Goal: Obtain resource: Obtain resource

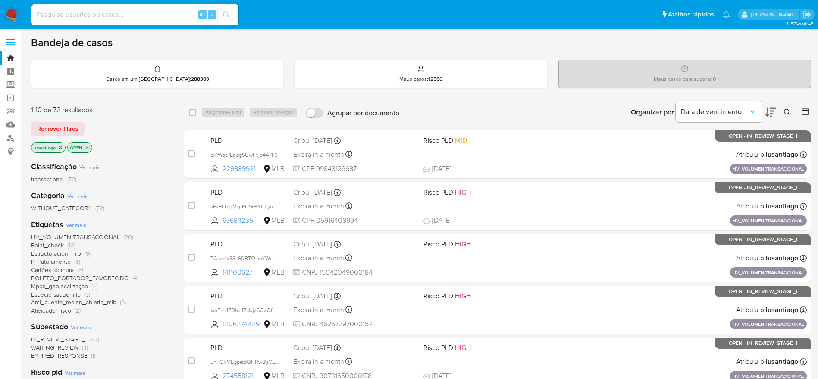
click at [59, 293] on span "Espécie saque mlb" at bounding box center [56, 294] width 50 height 9
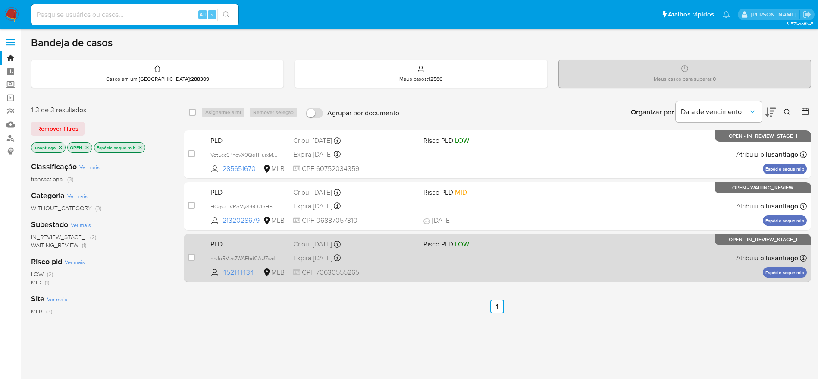
click at [405, 263] on div "Expira in 25 days Expira em 26/09/2025 00:15:21" at bounding box center [354, 258] width 123 height 12
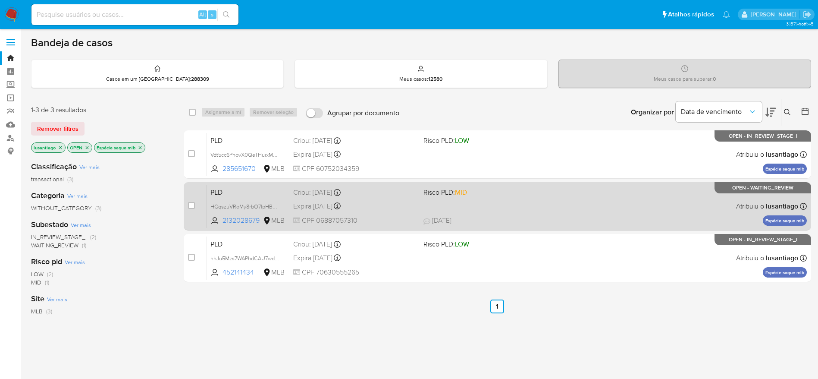
click at [389, 193] on div "Criou: 12/08/2025 Criou: 12/08/2025 00:25:58" at bounding box center [354, 192] width 123 height 9
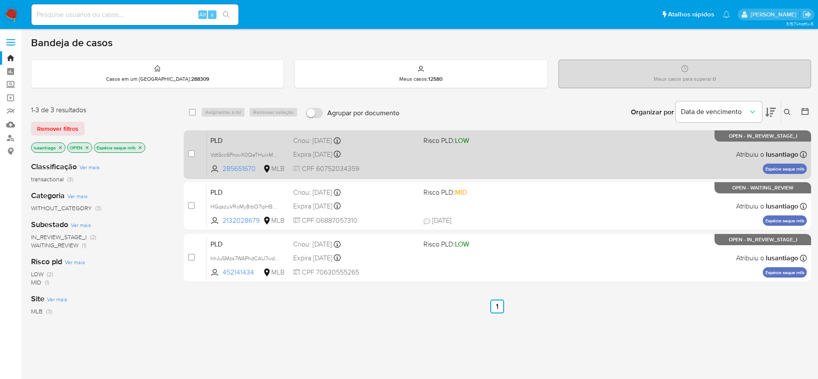
click at [388, 156] on div "Expira in 25 days Expira em 26/09/2025 00:26:22" at bounding box center [354, 154] width 123 height 12
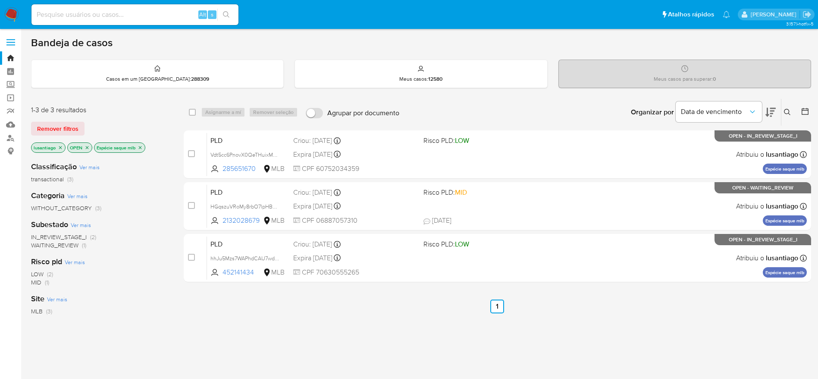
click at [139, 147] on icon "close-filter" at bounding box center [140, 147] width 5 height 5
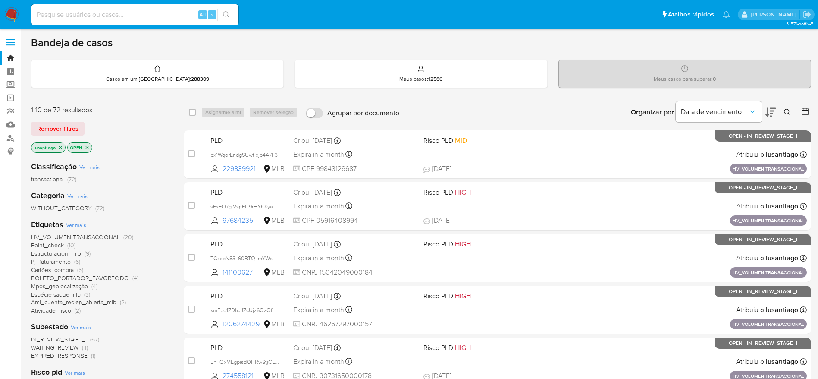
click at [101, 303] on span "Aml_cuenta_recien_abierta_mlb" at bounding box center [73, 302] width 85 height 9
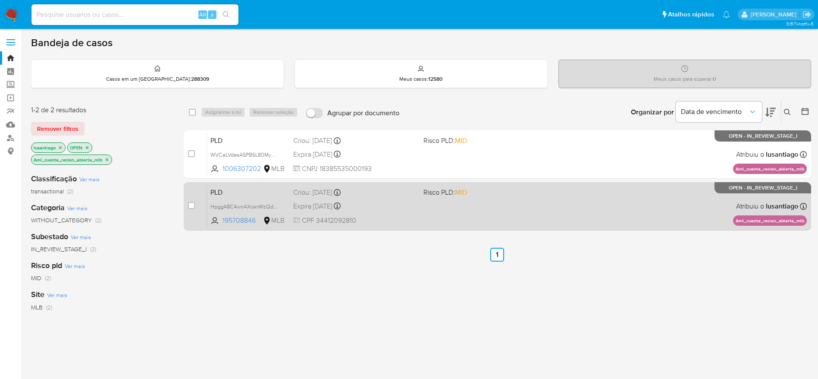
click at [373, 208] on div "Expira in 25 days Expira em 26/09/2025 00:23:34" at bounding box center [354, 206] width 123 height 12
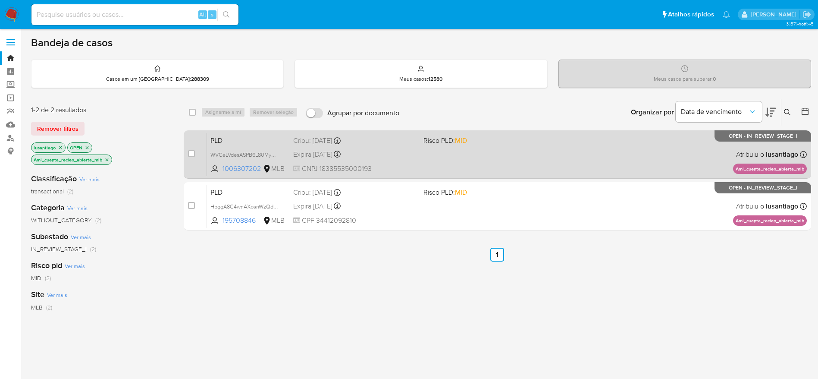
click at [384, 145] on div "Criou: 12/08/2025 Criou: 12/08/2025 00:28:10" at bounding box center [354, 140] width 123 height 9
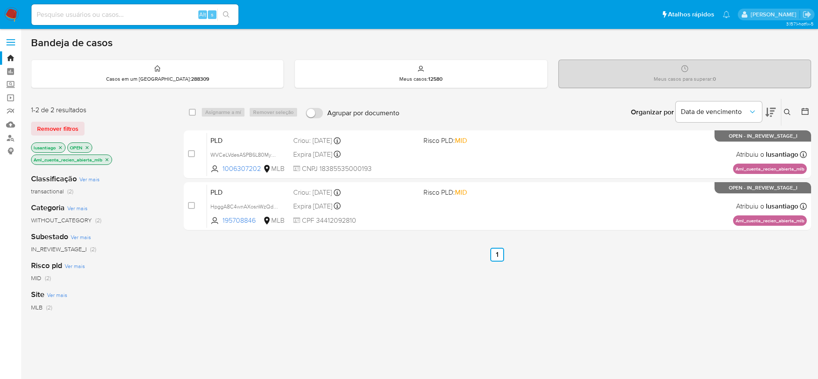
click at [107, 158] on icon "close-filter" at bounding box center [106, 159] width 5 height 5
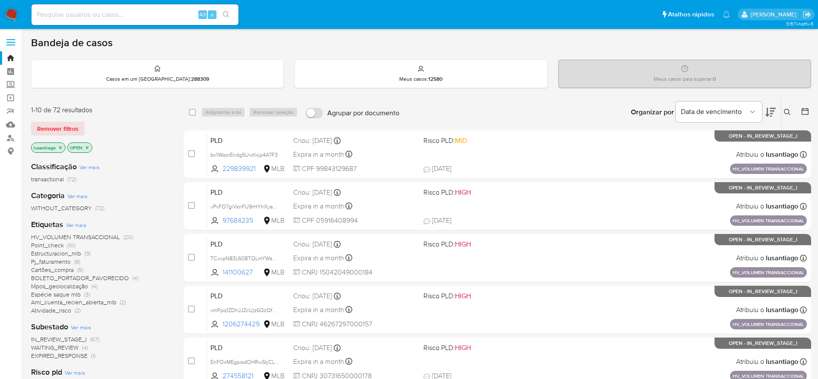
click at [57, 314] on span "Atividade_risco" at bounding box center [51, 310] width 40 height 9
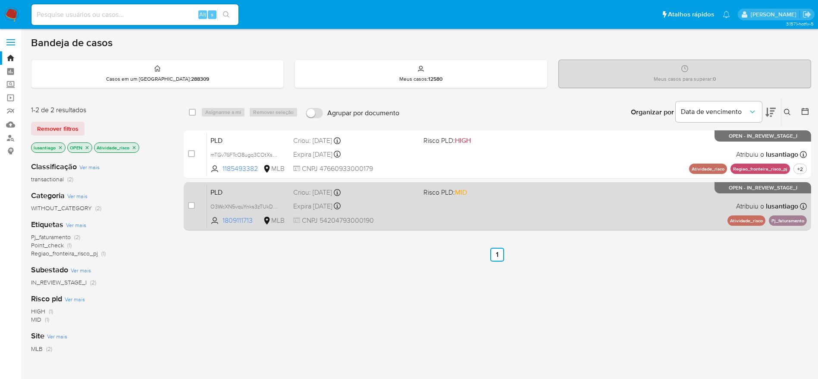
click at [399, 216] on span "CNPJ 54204793000190" at bounding box center [354, 220] width 123 height 9
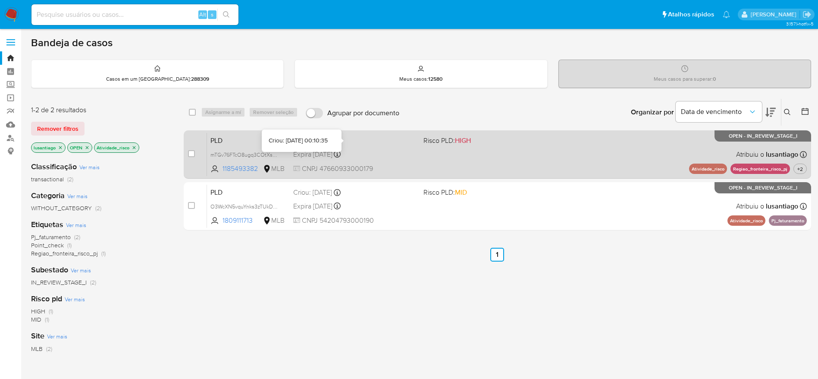
click at [393, 148] on div "PLD mTGv76FTcO8ugq3COtXsznIK 1185493382 MLB Risco PLD: HIGH Criou: 12/08/2025 C…" at bounding box center [507, 154] width 600 height 44
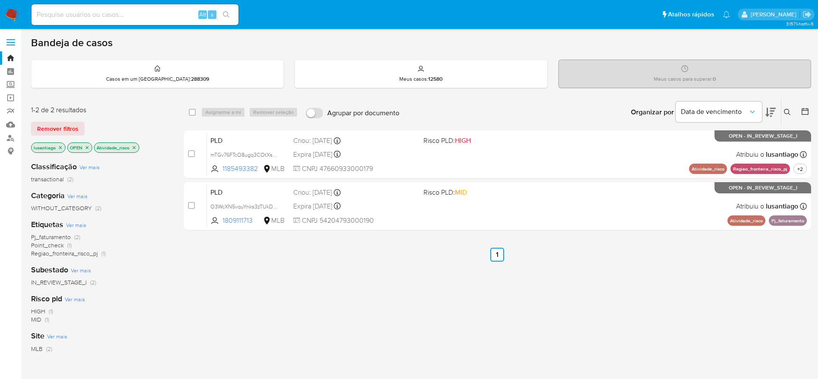
click at [134, 145] on icon "close-filter" at bounding box center [134, 147] width 5 height 5
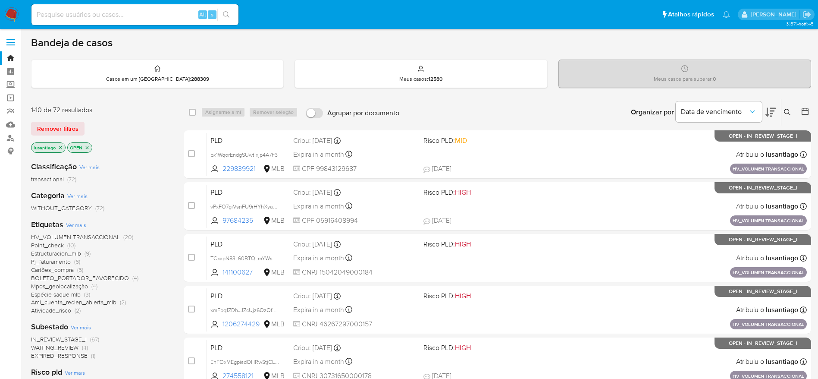
click at [53, 244] on span "Point_check" at bounding box center [47, 245] width 33 height 9
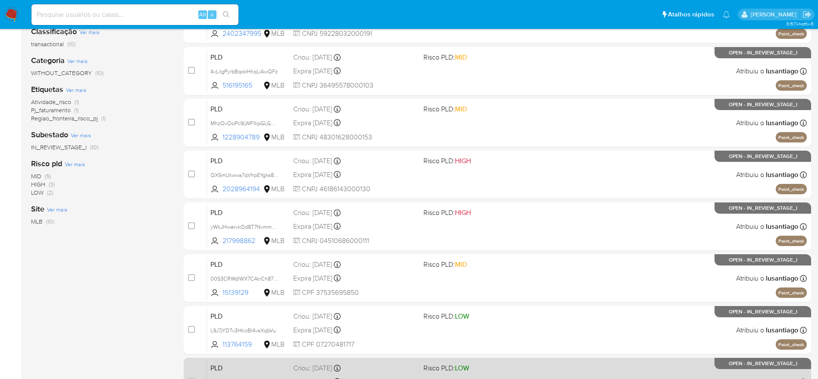
scroll to position [302, 0]
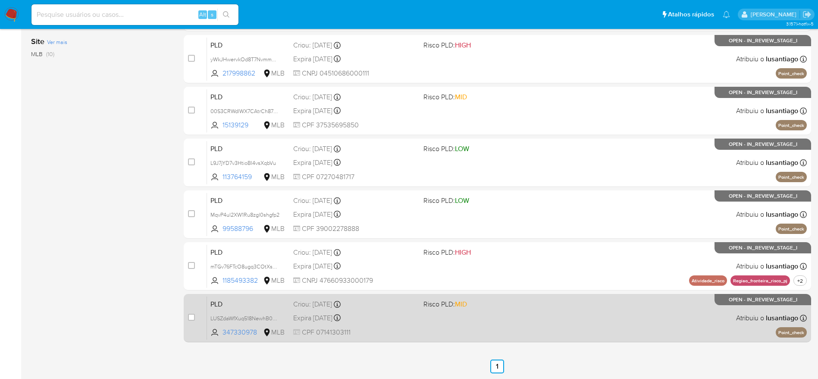
click at [418, 334] on div "PLD LUSZdaWfXuq518NewhB0m5Ie 347330978 MLB Risco PLD: MID Criou: 12/08/2025 Cri…" at bounding box center [507, 318] width 600 height 44
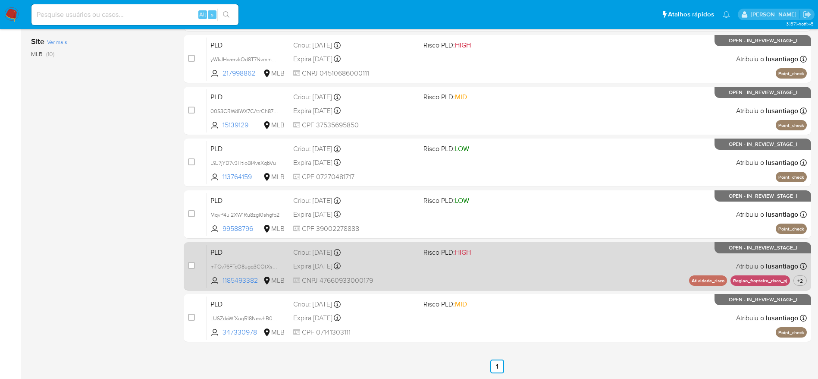
click at [410, 256] on div "Criou: 12/08/2025 Criou: 12/08/2025 00:10:35" at bounding box center [354, 252] width 123 height 9
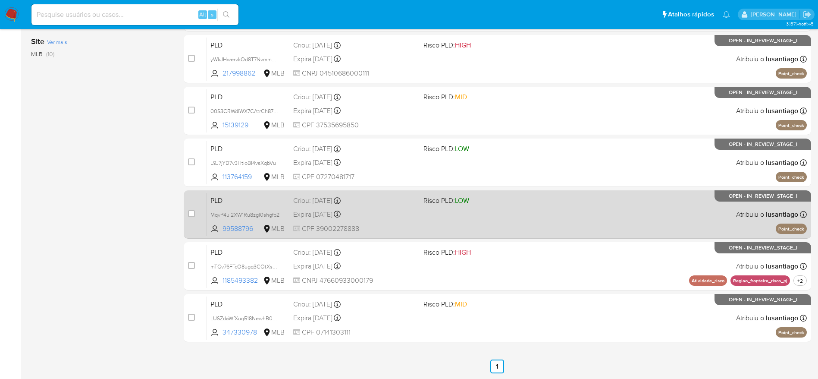
click at [368, 206] on div "PLD MqvP4ul2XW1Ru8zgl0shgfp2 99588796 MLB Risco PLD: LOW Criou: 12/08/2025 Crio…" at bounding box center [507, 214] width 600 height 44
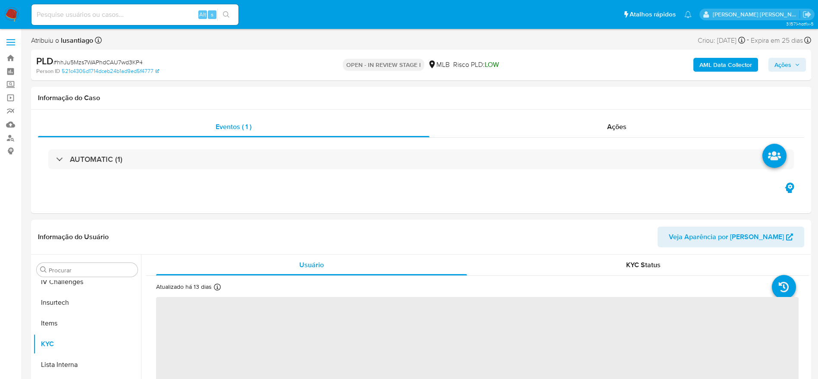
scroll to position [385, 0]
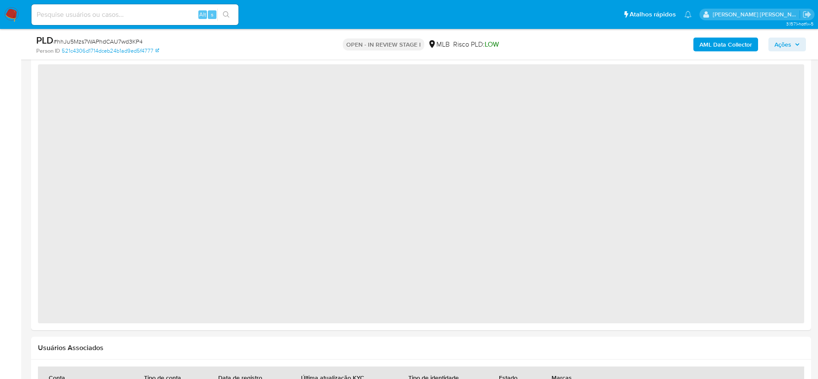
select select "10"
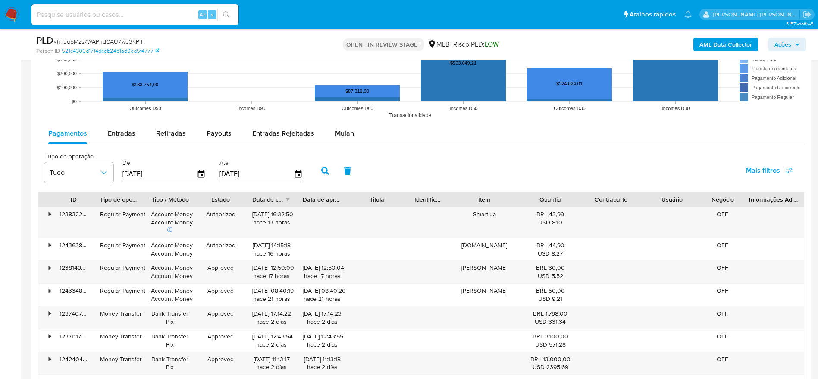
scroll to position [841, 0]
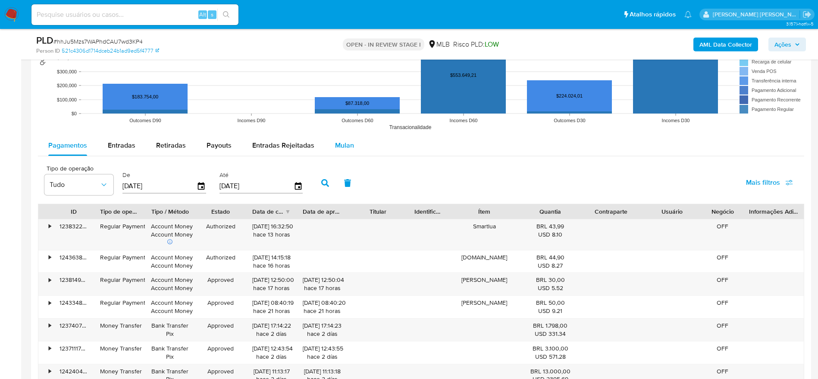
click at [335, 138] on div "Mulan" at bounding box center [344, 145] width 19 height 21
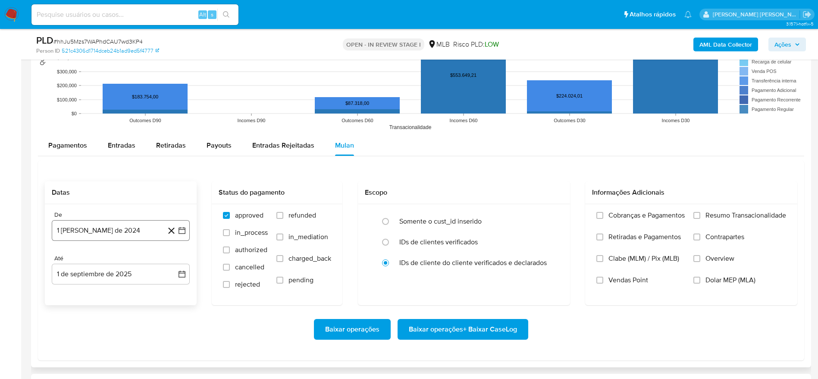
drag, startPoint x: 83, startPoint y: 233, endPoint x: 101, endPoint y: 235, distance: 18.6
click at [83, 233] on button "1 [PERSON_NAME] de 2024" at bounding box center [121, 230] width 138 height 21
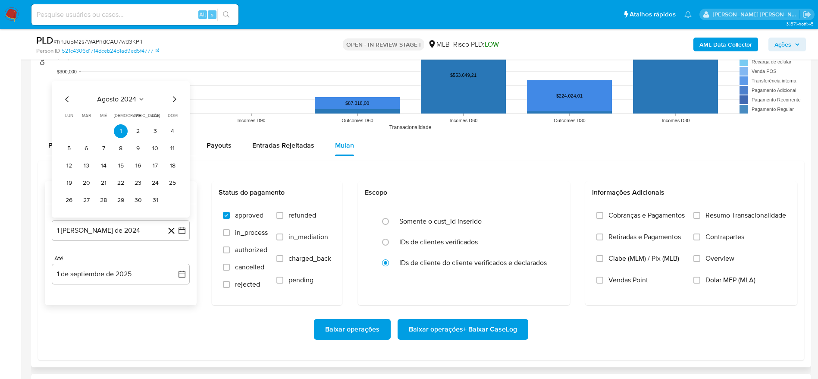
click at [120, 96] on span "agosto 2024" at bounding box center [116, 99] width 39 height 9
click at [174, 88] on icon "Año siguiente" at bounding box center [172, 89] width 10 height 10
click at [82, 169] on span "[DATE]" at bounding box center [82, 169] width 19 height 7
click at [88, 129] on button "1" at bounding box center [86, 131] width 14 height 14
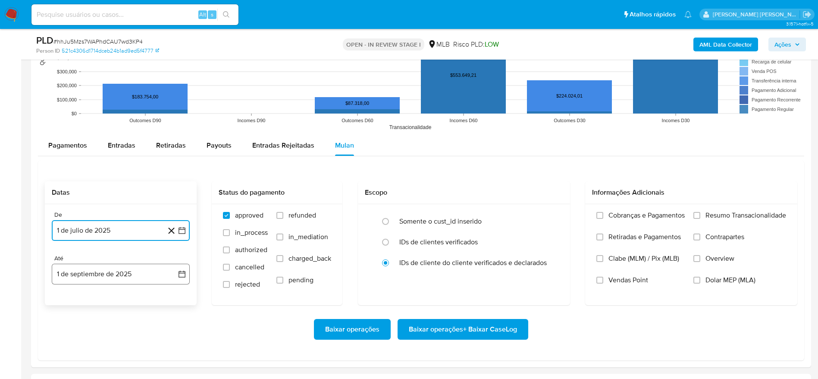
click at [87, 272] on button "1 de septiembre de 2025" at bounding box center [121, 274] width 138 height 21
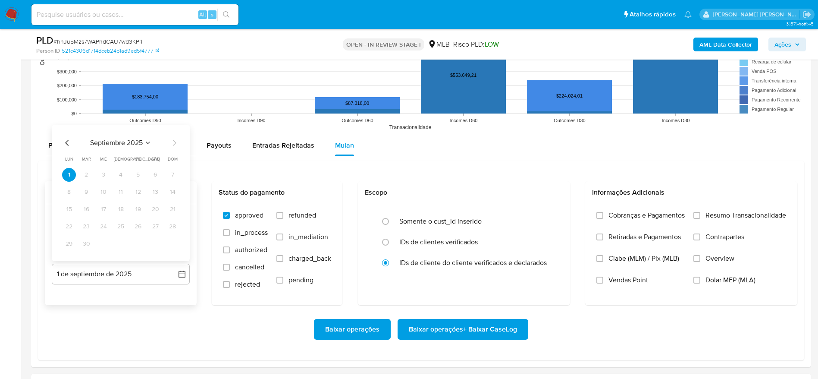
click at [69, 139] on icon "Mes anterior" at bounding box center [67, 143] width 10 height 10
click at [173, 242] on button "31" at bounding box center [173, 244] width 14 height 14
click at [710, 208] on div "Cobranças e Pagamentos Retiradas e Pagamentos Clabe (MLM) / Pix (MLB) Vendas Po…" at bounding box center [691, 254] width 212 height 100
click at [706, 217] on span "Resumo Transacionalidade" at bounding box center [746, 215] width 81 height 9
click at [701, 217] on input "Resumo Transacionalidade" at bounding box center [697, 215] width 7 height 7
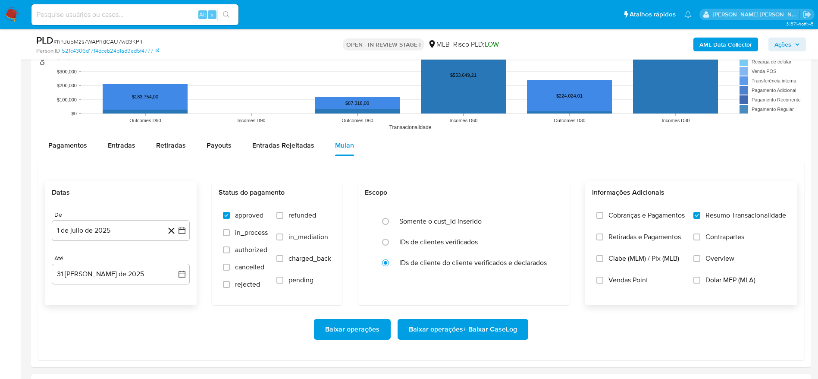
click at [486, 338] on span "Baixar operações + Baixar CaseLog" at bounding box center [463, 329] width 108 height 19
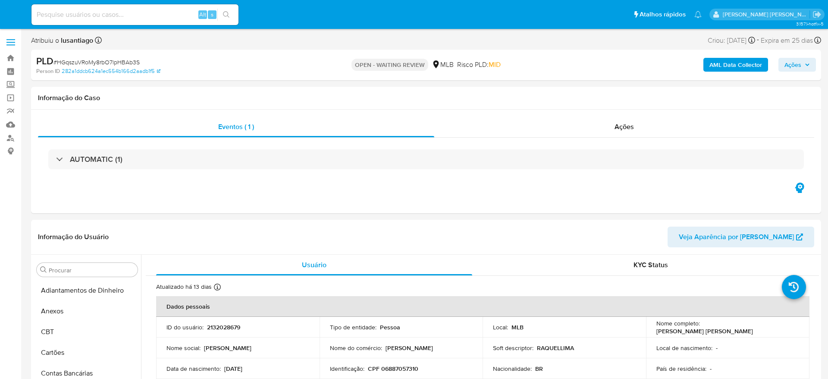
select select "10"
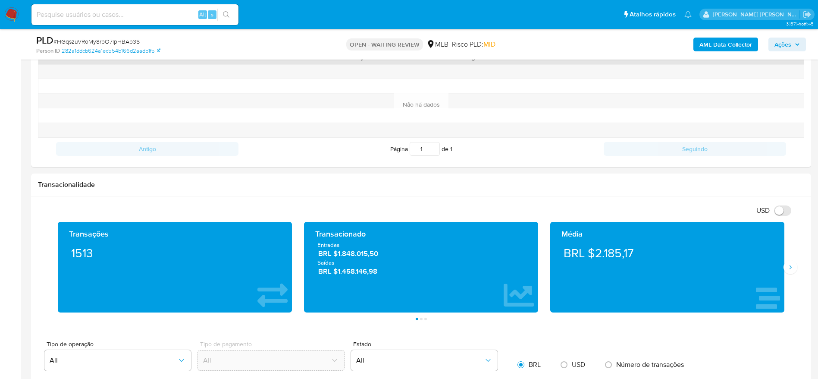
scroll to position [776, 0]
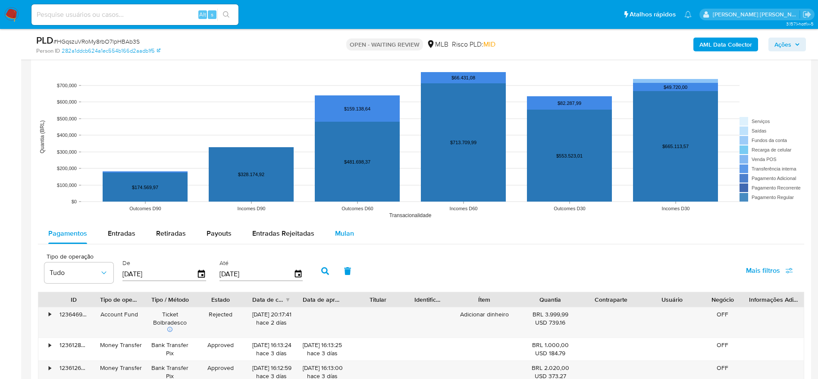
click at [348, 232] on span "Mulan" at bounding box center [344, 233] width 19 height 10
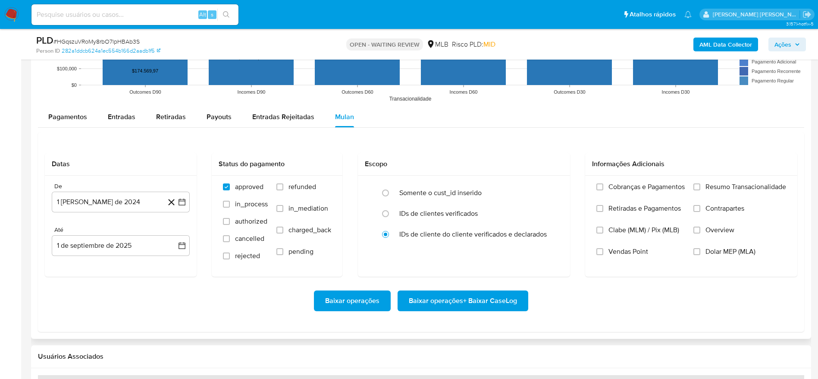
scroll to position [971, 0]
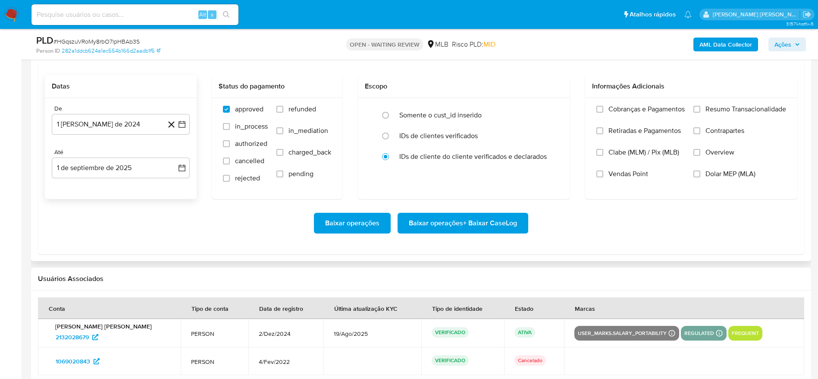
click at [110, 109] on div "De" at bounding box center [121, 109] width 138 height 8
drag, startPoint x: 112, startPoint y: 124, endPoint x: 126, endPoint y: 133, distance: 16.5
click at [113, 125] on button "1 [PERSON_NAME] de 2024" at bounding box center [121, 124] width 138 height 21
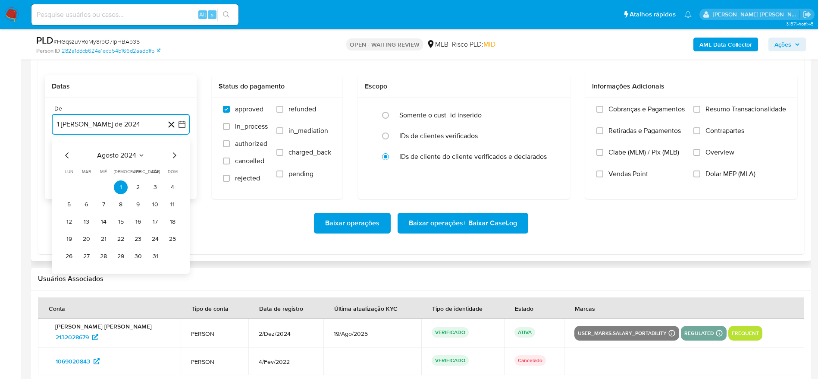
click at [123, 155] on span "agosto 2024" at bounding box center [116, 155] width 39 height 9
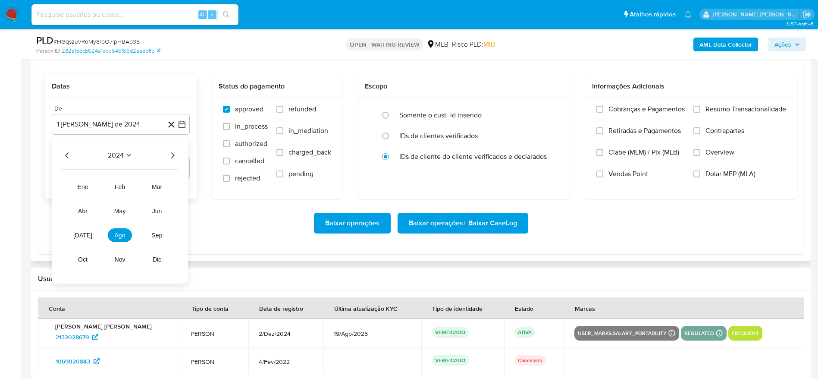
click at [173, 156] on icon "Año siguiente" at bounding box center [172, 155] width 3 height 6
click at [83, 238] on span "[DATE]" at bounding box center [82, 235] width 19 height 7
drag, startPoint x: 85, startPoint y: 183, endPoint x: 88, endPoint y: 187, distance: 5.3
click at [85, 183] on button "1" at bounding box center [86, 187] width 14 height 14
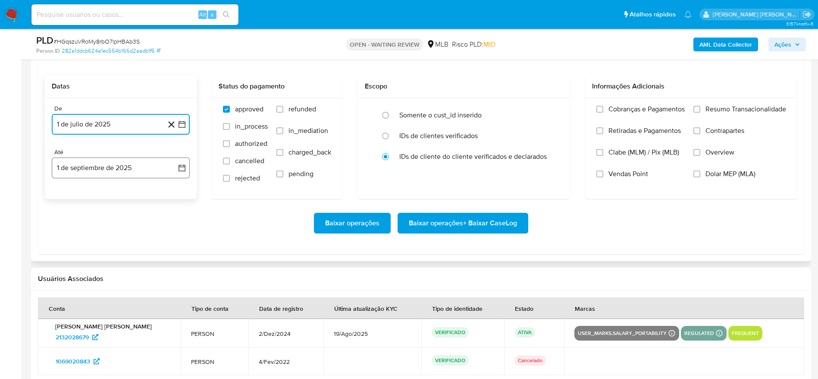
click at [93, 159] on button "1 de septiembre de 2025" at bounding box center [121, 167] width 138 height 21
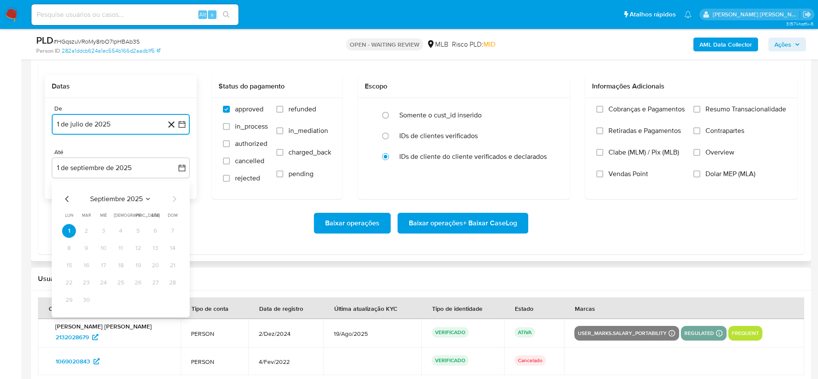
click at [66, 198] on icon "Mes anterior" at bounding box center [66, 199] width 3 height 6
click at [172, 304] on button "31" at bounding box center [173, 300] width 14 height 14
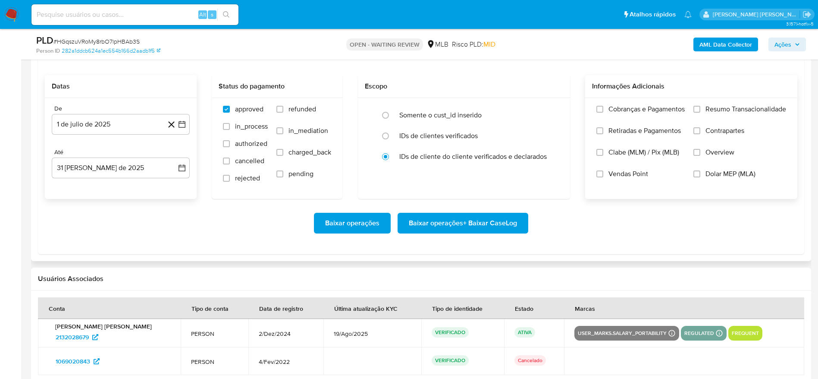
click at [712, 110] on span "Resumo Transacionalidade" at bounding box center [746, 109] width 81 height 9
click at [701, 110] on input "Resumo Transacionalidade" at bounding box center [697, 109] width 7 height 7
click at [502, 222] on span "Baixar operações + Baixar CaseLog" at bounding box center [463, 223] width 108 height 19
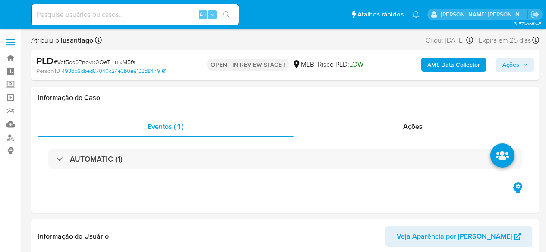
select select "10"
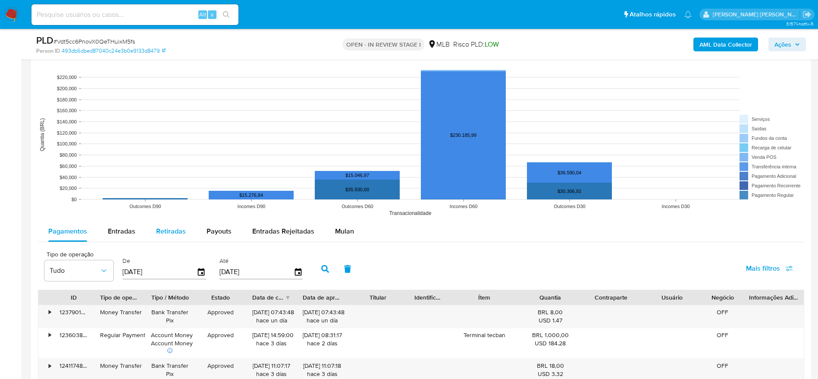
scroll to position [776, 0]
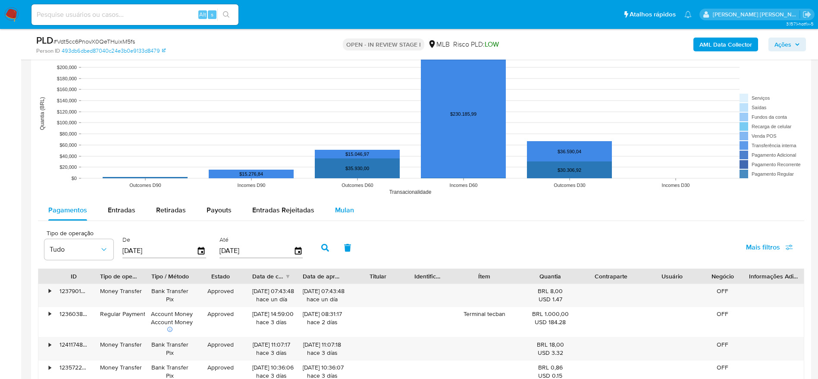
click at [346, 205] on span "Mulan" at bounding box center [344, 210] width 19 height 10
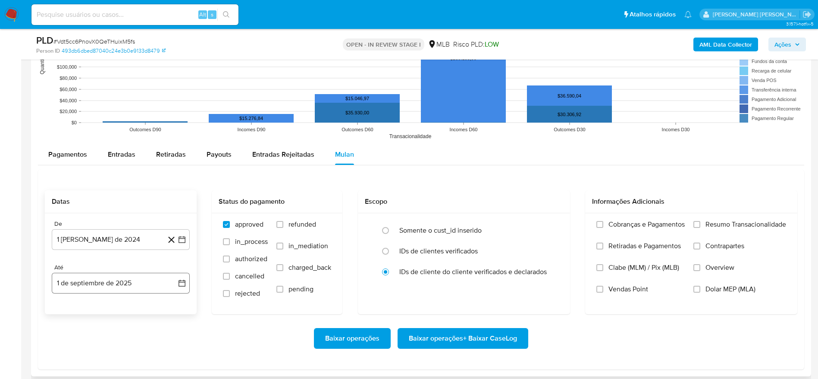
scroll to position [906, 0]
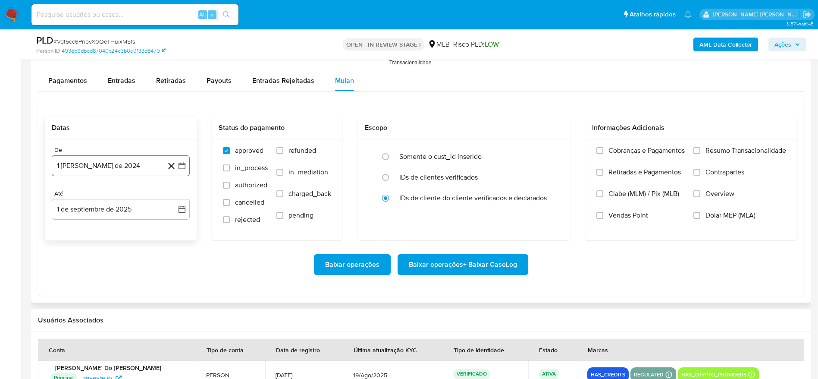
click at [118, 155] on button "1 [PERSON_NAME] de 2024" at bounding box center [121, 165] width 138 height 21
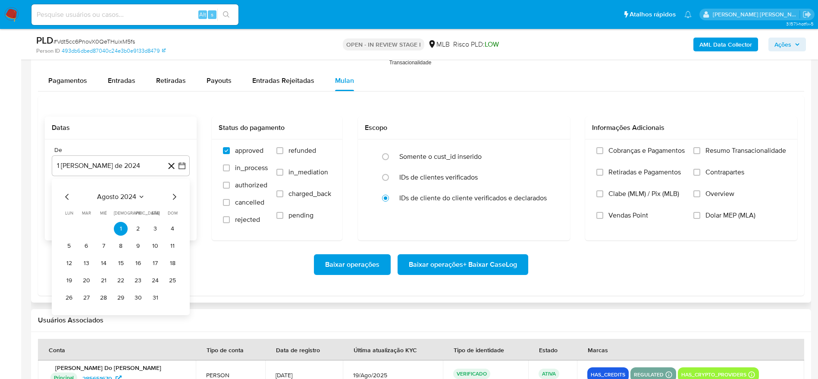
click at [136, 194] on span "agosto 2024" at bounding box center [116, 196] width 39 height 9
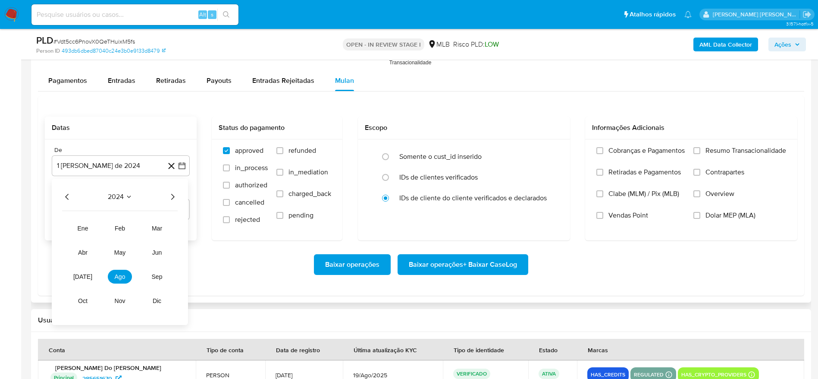
click at [173, 197] on icon "Año siguiente" at bounding box center [172, 197] width 10 height 10
click at [83, 252] on span "[DATE]" at bounding box center [82, 276] width 19 height 7
click at [85, 227] on button "1" at bounding box center [86, 229] width 14 height 14
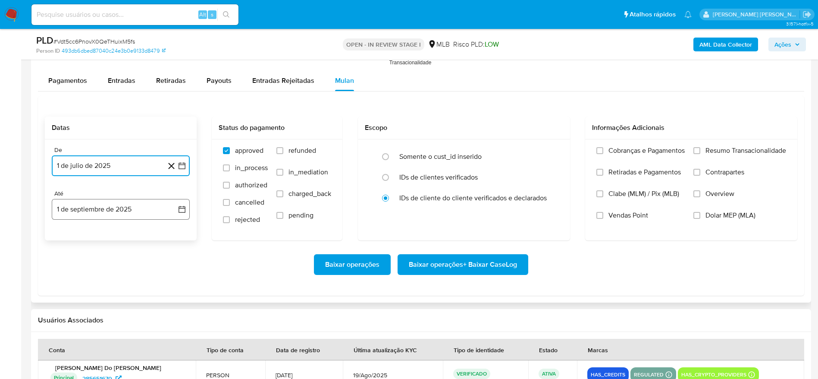
click at [91, 209] on button "1 de septiembre de 2025" at bounding box center [121, 209] width 138 height 21
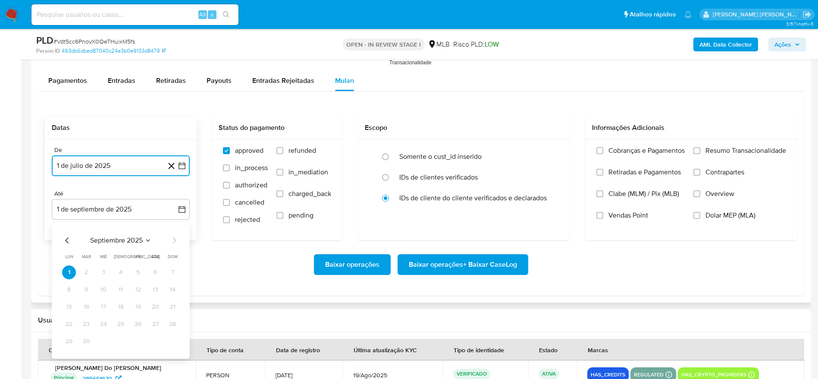
click at [66, 238] on icon "Mes anterior" at bounding box center [67, 240] width 10 height 10
click at [170, 252] on button "31" at bounding box center [173, 341] width 14 height 14
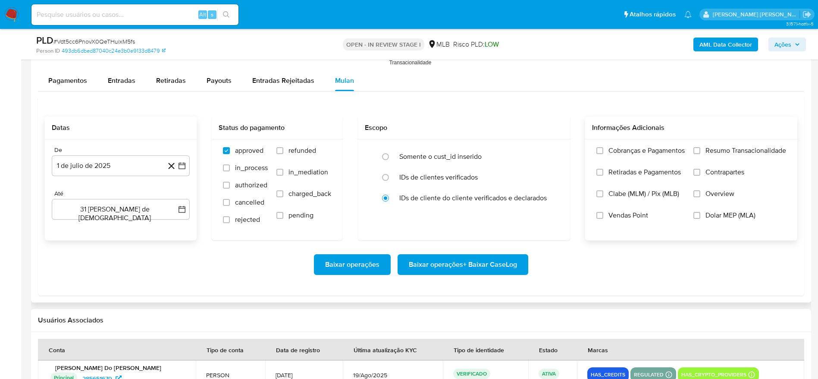
click at [545, 154] on span "Resumo Transacionalidade" at bounding box center [746, 150] width 81 height 9
click at [545, 154] on input "Resumo Transacionalidade" at bounding box center [697, 150] width 7 height 7
click at [455, 252] on span "Baixar operações + Baixar CaseLog" at bounding box center [463, 264] width 108 height 19
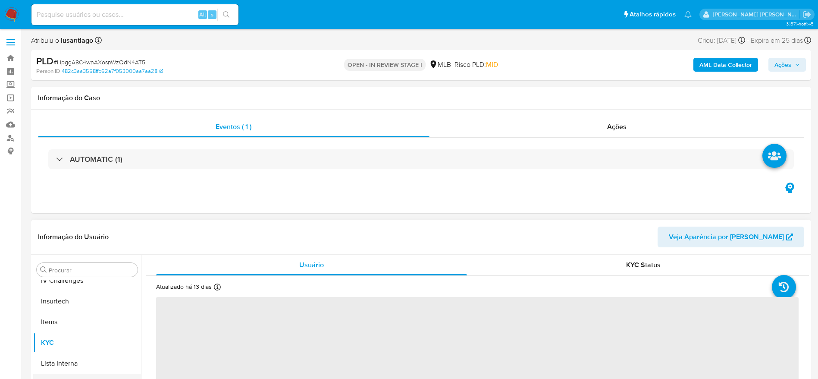
scroll to position [385, 0]
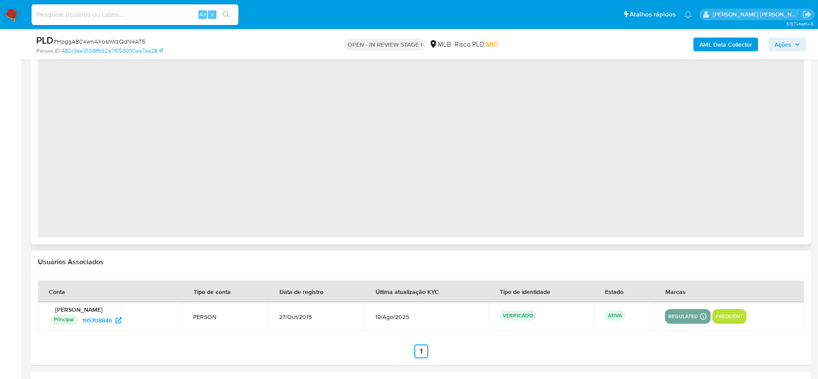
select select "10"
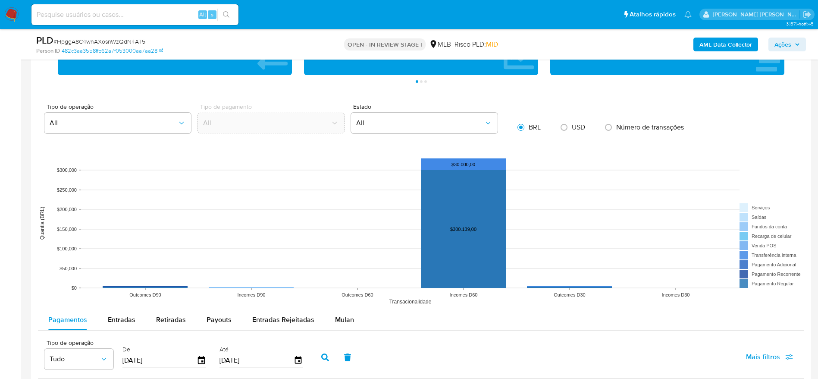
scroll to position [906, 0]
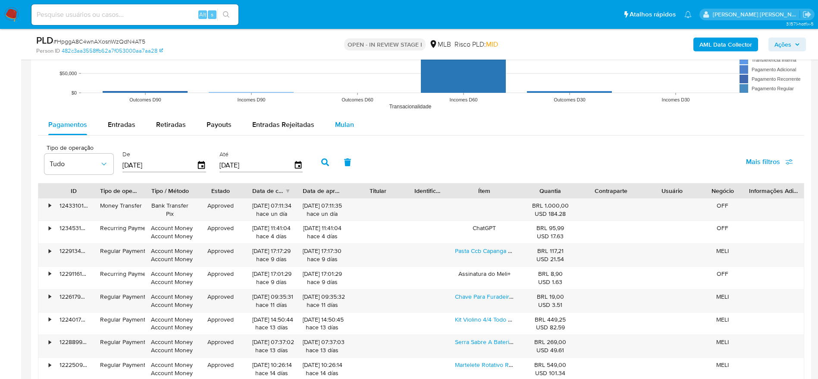
click at [340, 123] on span "Mulan" at bounding box center [344, 124] width 19 height 10
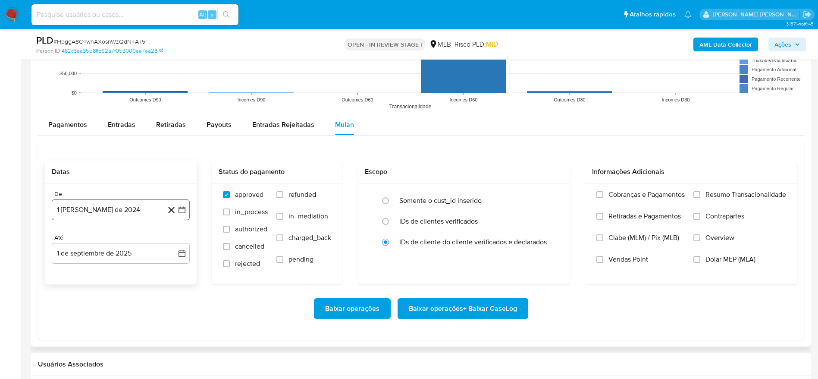
click at [142, 214] on button "1 [PERSON_NAME] de 2024" at bounding box center [121, 209] width 138 height 21
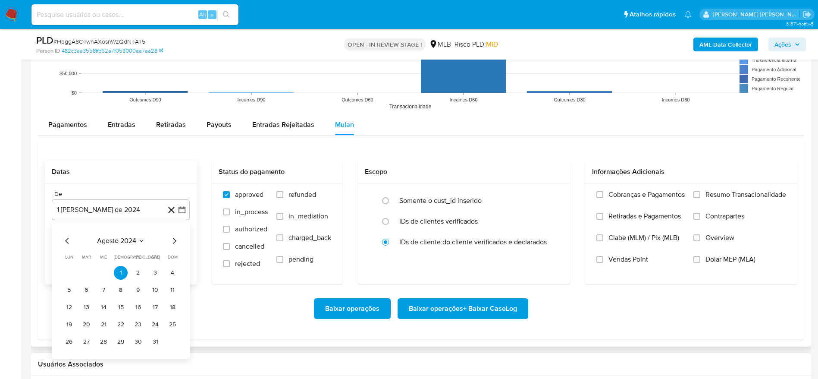
click at [122, 234] on div "agosto 2024 agosto 2024 lun lunes mar martes mié miércoles jue jueves vie viern…" at bounding box center [121, 291] width 138 height 136
click at [138, 242] on icon "Seleccionar mes y año" at bounding box center [141, 240] width 7 height 7
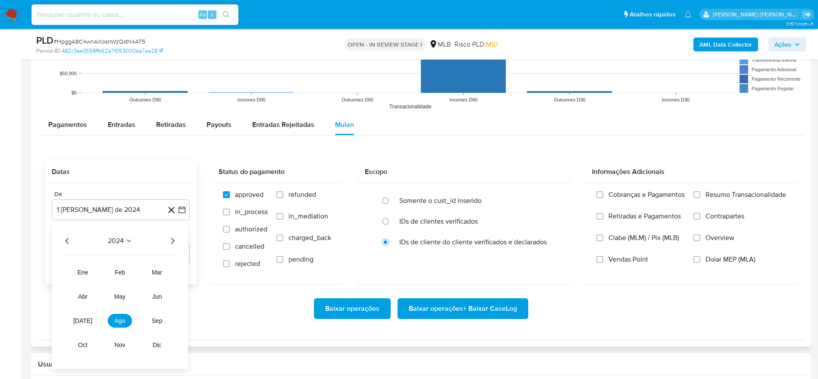
click at [174, 240] on icon "Año siguiente" at bounding box center [172, 241] width 3 height 6
click at [87, 323] on button "[DATE]" at bounding box center [83, 321] width 24 height 14
click at [87, 269] on button "1" at bounding box center [86, 273] width 14 height 14
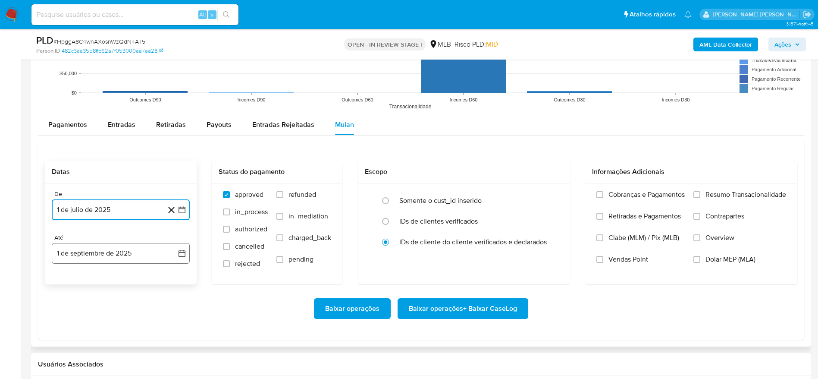
click at [89, 250] on button "1 de septiembre de 2025" at bounding box center [121, 253] width 138 height 21
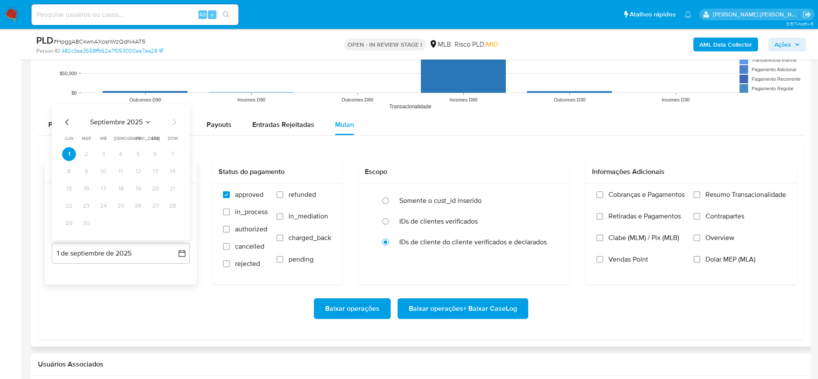
click at [68, 123] on icon "Mes anterior" at bounding box center [67, 122] width 10 height 10
click at [172, 222] on button "31" at bounding box center [173, 223] width 14 height 14
click at [751, 198] on span "Resumo Transacionalidade" at bounding box center [746, 194] width 81 height 9
click at [701, 198] on input "Resumo Transacionalidade" at bounding box center [697, 194] width 7 height 7
click at [506, 306] on span "Baixar operações + Baixar CaseLog" at bounding box center [463, 308] width 108 height 19
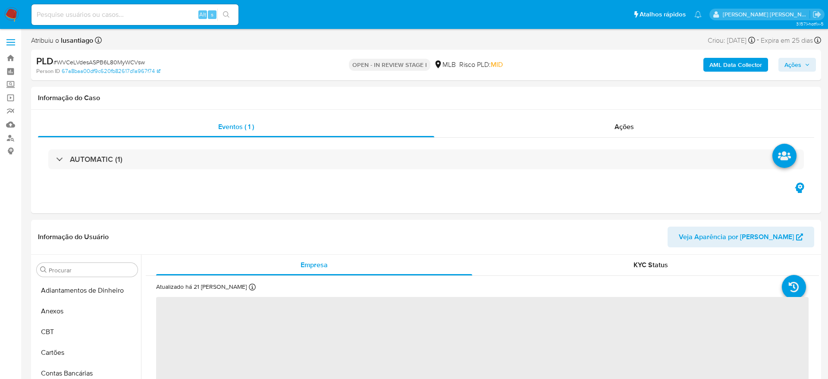
select select "10"
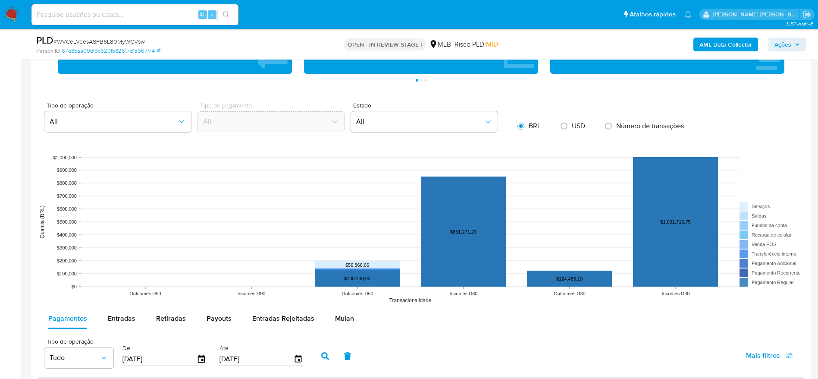
scroll to position [841, 0]
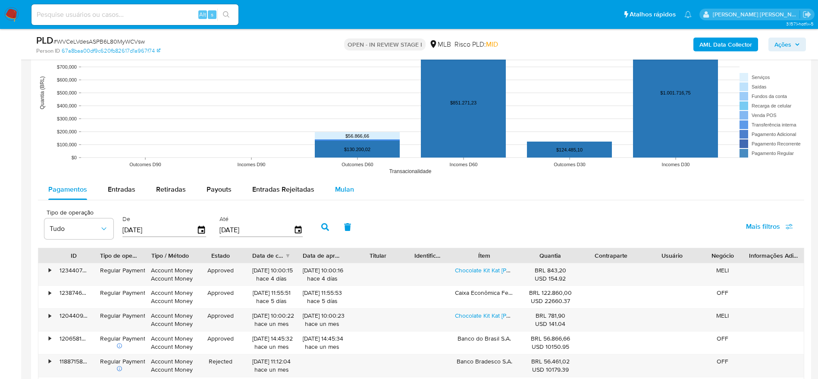
click at [343, 188] on span "Mulan" at bounding box center [344, 189] width 19 height 10
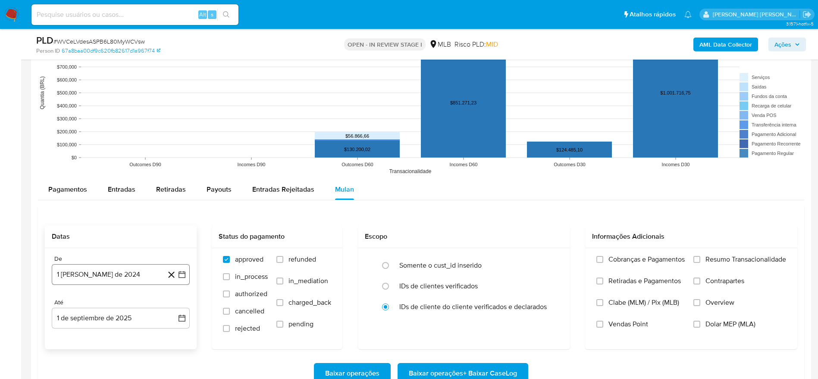
click at [85, 274] on button "1 [PERSON_NAME] de 2024" at bounding box center [121, 274] width 138 height 21
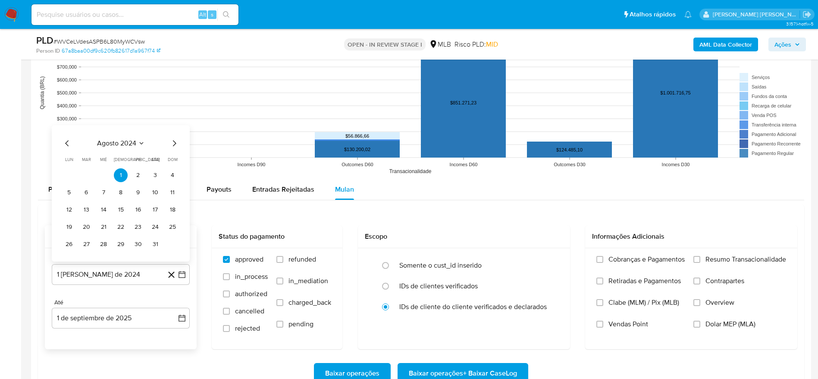
click at [124, 139] on span "agosto 2024" at bounding box center [116, 143] width 39 height 9
click at [179, 132] on div "2024 2024 ene feb mar abr may jun jul ago sep oct nov dic" at bounding box center [120, 188] width 136 height 146
drag, startPoint x: 174, startPoint y: 132, endPoint x: 164, endPoint y: 151, distance: 21.0
click at [174, 132] on icon "Año siguiente" at bounding box center [172, 133] width 10 height 10
click at [80, 212] on span "[DATE]" at bounding box center [82, 213] width 19 height 7
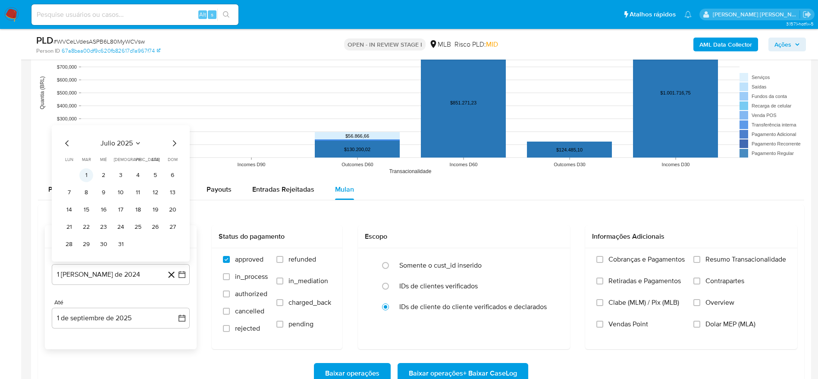
click at [89, 179] on button "1" at bounding box center [86, 175] width 14 height 14
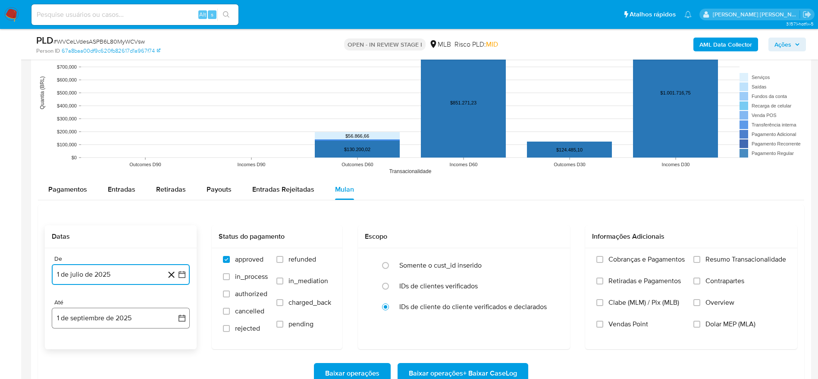
click at [96, 315] on button "1 de septiembre de 2025" at bounding box center [121, 318] width 138 height 21
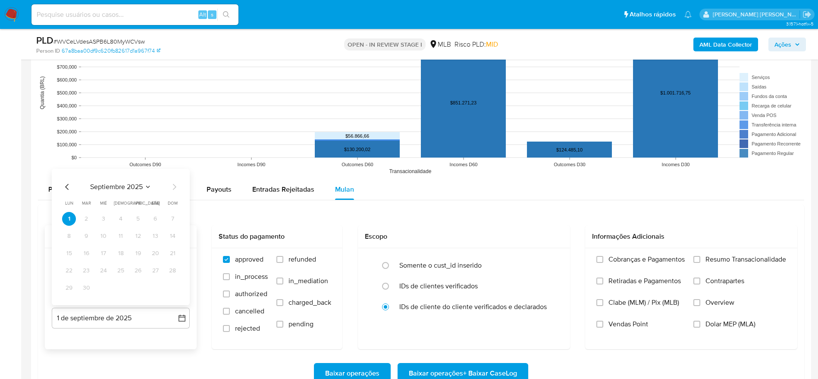
click at [67, 187] on icon "Mes anterior" at bounding box center [67, 187] width 10 height 10
click at [173, 286] on button "31" at bounding box center [173, 288] width 14 height 14
click at [705, 255] on label "Resumo Transacionalidade" at bounding box center [740, 266] width 93 height 22
click at [701, 256] on input "Resumo Transacionalidade" at bounding box center [697, 259] width 7 height 7
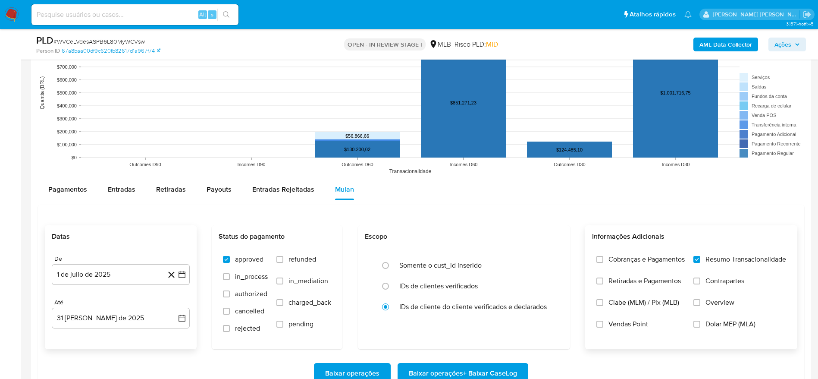
click at [465, 367] on span "Baixar operações + Baixar CaseLog" at bounding box center [463, 373] width 108 height 19
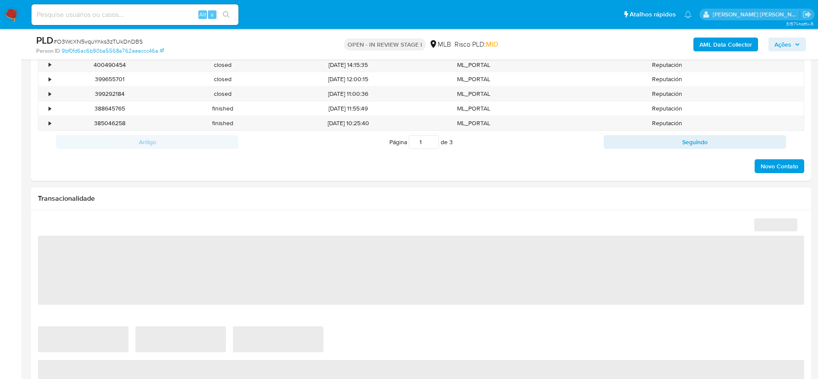
scroll to position [453, 0]
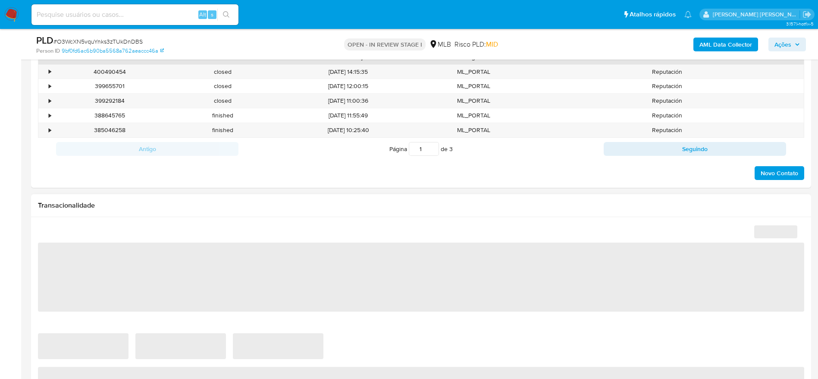
select select "10"
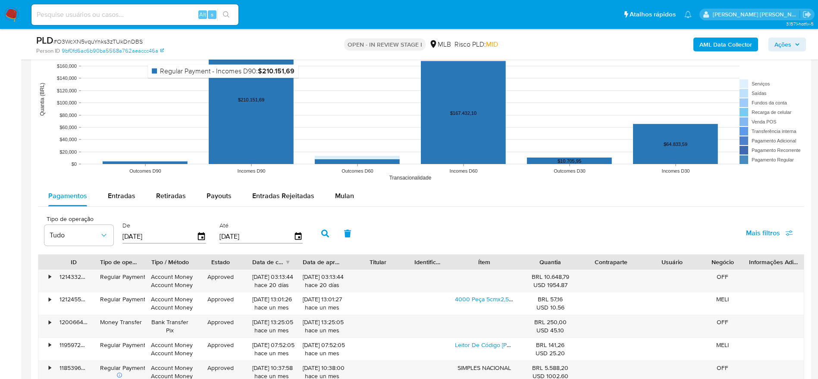
scroll to position [841, 0]
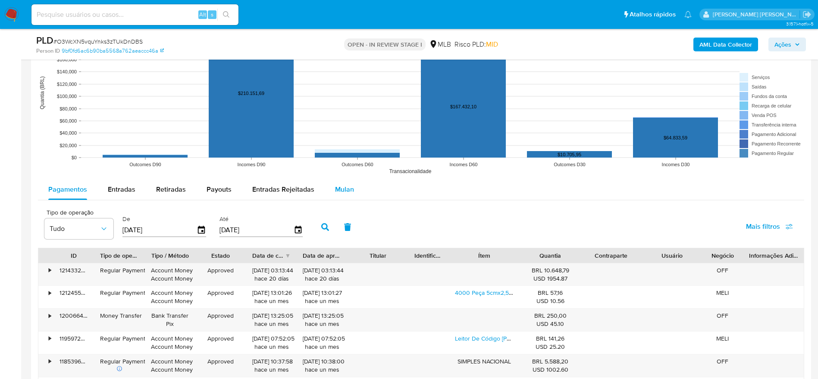
drag, startPoint x: 324, startPoint y: 204, endPoint x: 333, endPoint y: 196, distance: 11.3
click at [327, 201] on div "Pagamentos Entradas Retiradas Payouts Entradas Rejeitadas Mulan Tipo de operaçã…" at bounding box center [421, 346] width 767 height 335
click at [338, 192] on span "Mulan" at bounding box center [344, 189] width 19 height 10
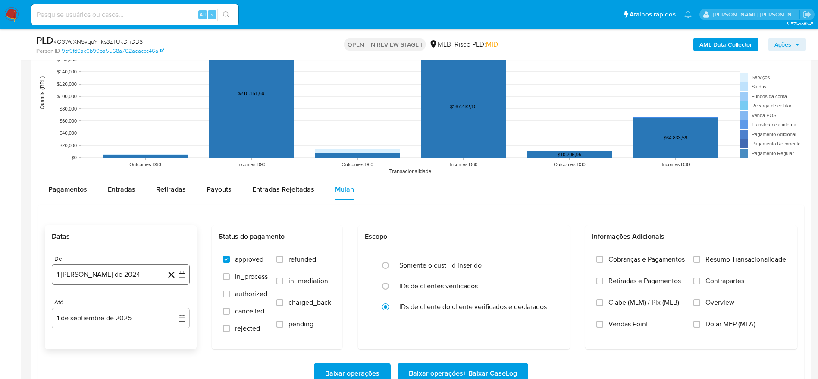
click at [97, 275] on button "1 [PERSON_NAME] de 2024" at bounding box center [121, 274] width 138 height 21
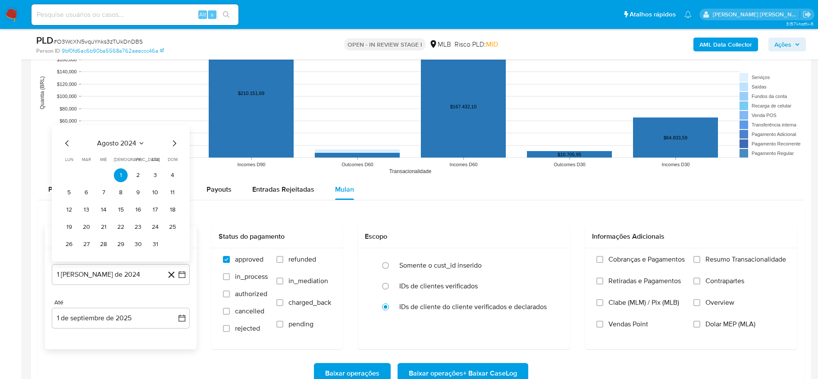
click at [116, 142] on span "agosto 2024" at bounding box center [116, 143] width 39 height 9
click at [172, 129] on icon "Año siguiente" at bounding box center [172, 133] width 10 height 10
click at [86, 214] on span "[DATE]" at bounding box center [82, 213] width 19 height 7
click at [86, 174] on button "1" at bounding box center [86, 175] width 14 height 14
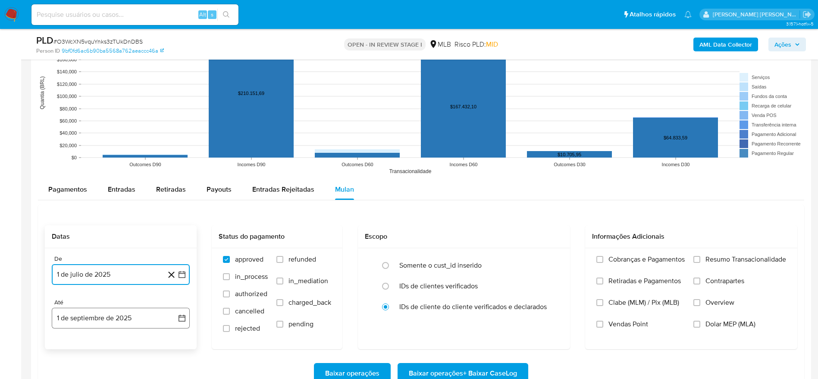
click at [82, 324] on button "1 de septiembre de 2025" at bounding box center [121, 318] width 138 height 21
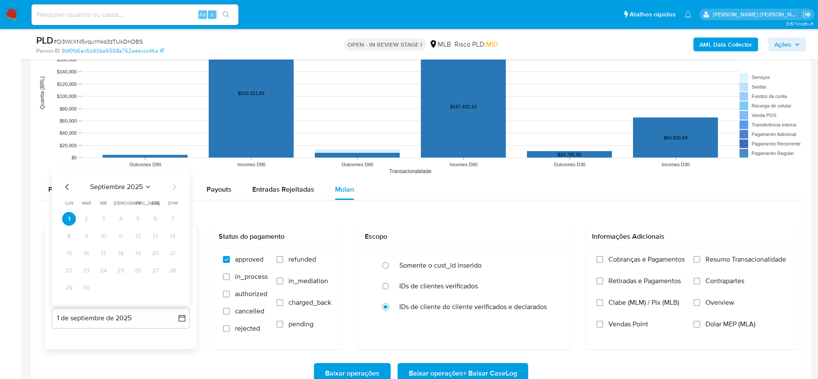
click at [65, 184] on icon "Mes anterior" at bounding box center [67, 187] width 10 height 10
drag, startPoint x: 172, startPoint y: 292, endPoint x: 217, endPoint y: 290, distance: 44.9
click at [173, 291] on button "31" at bounding box center [173, 288] width 14 height 14
click at [724, 259] on span "Resumo Transacionalidade" at bounding box center [746, 259] width 81 height 9
click at [701, 259] on input "Resumo Transacionalidade" at bounding box center [697, 259] width 7 height 7
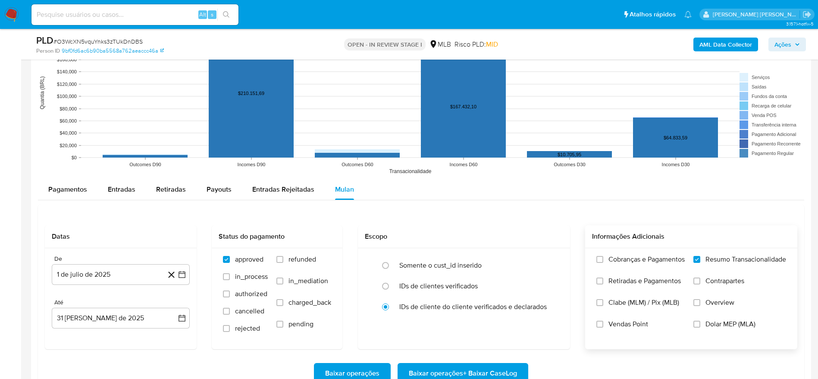
click at [479, 373] on span "Baixar operações + Baixar CaseLog" at bounding box center [463, 373] width 108 height 19
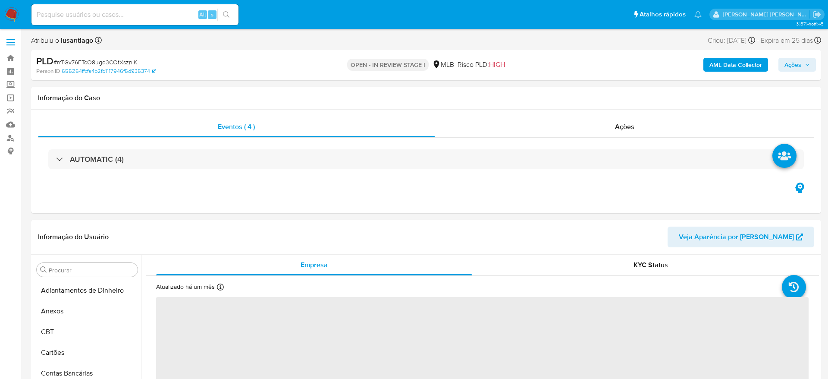
select select "10"
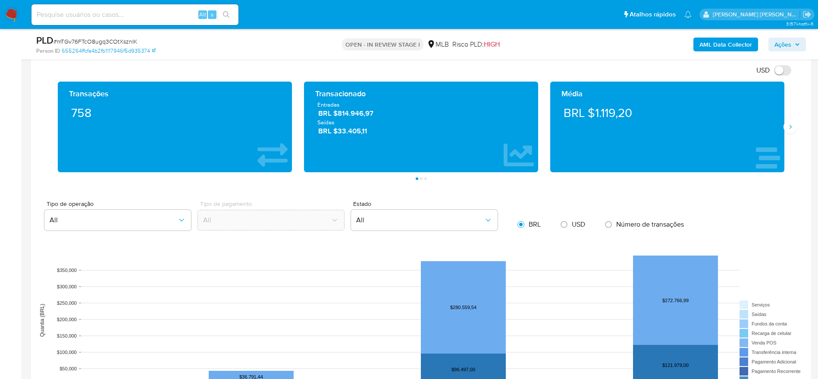
scroll to position [906, 0]
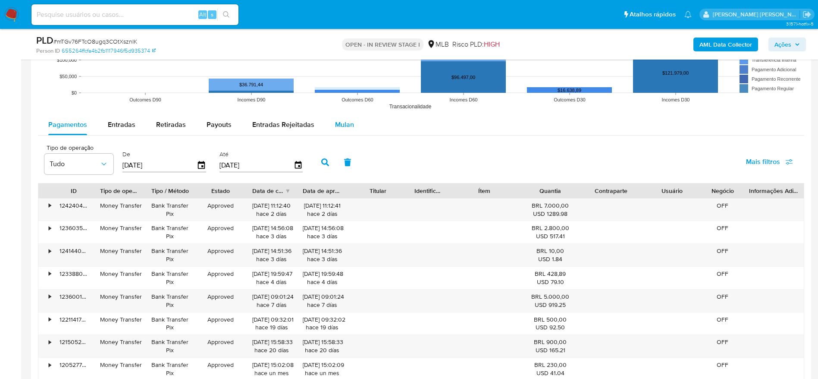
click at [339, 126] on span "Mulan" at bounding box center [344, 124] width 19 height 10
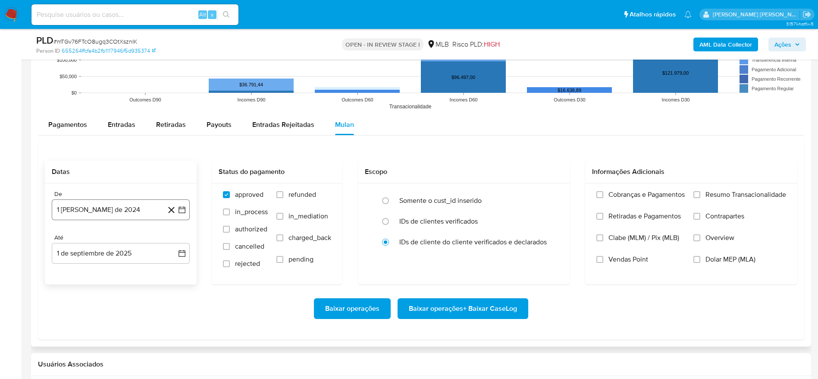
click at [100, 206] on button "1 [PERSON_NAME] de 2024" at bounding box center [121, 209] width 138 height 21
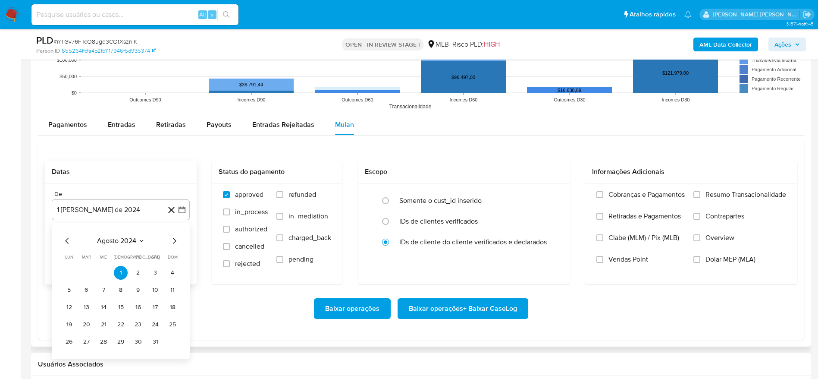
click at [120, 245] on span "agosto 2024" at bounding box center [116, 240] width 39 height 9
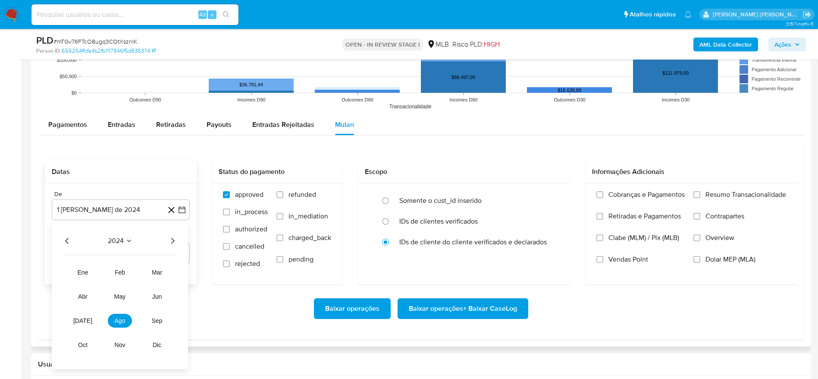
click at [174, 239] on icon "Año siguiente" at bounding box center [172, 241] width 10 height 10
click at [86, 317] on span "[DATE]" at bounding box center [82, 320] width 19 height 7
click at [83, 268] on button "1" at bounding box center [86, 273] width 14 height 14
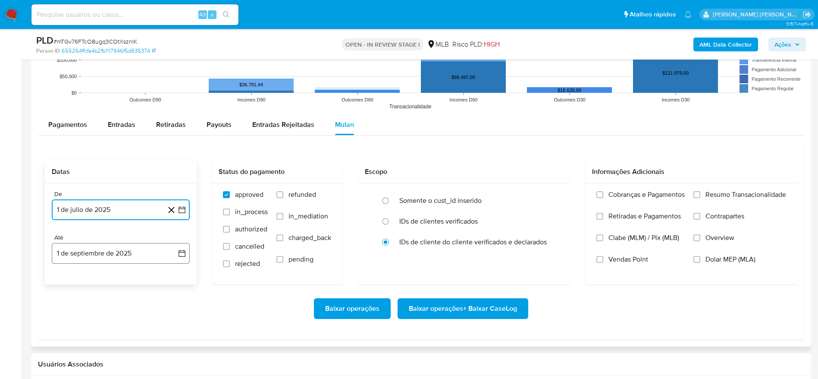
click at [92, 255] on button "1 de septiembre de 2025" at bounding box center [121, 253] width 138 height 21
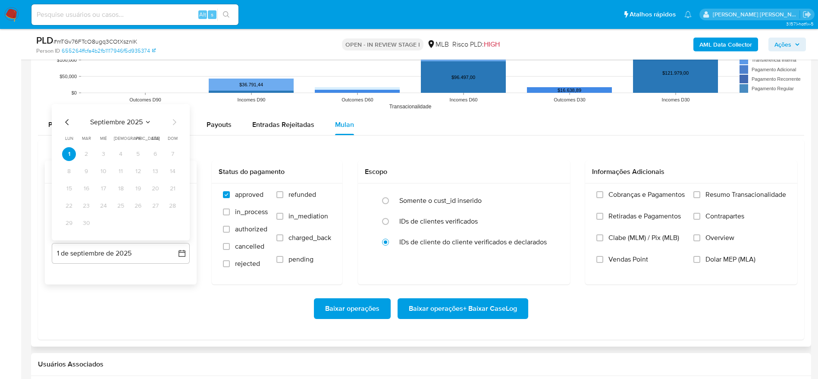
click at [66, 121] on icon "Mes anterior" at bounding box center [66, 122] width 3 height 6
click at [171, 219] on button "31" at bounding box center [173, 223] width 14 height 14
click at [745, 194] on span "Resumo Transacionalidade" at bounding box center [746, 194] width 81 height 9
click at [701, 194] on input "Resumo Transacionalidade" at bounding box center [697, 194] width 7 height 7
click at [469, 307] on span "Baixar operações + Baixar CaseLog" at bounding box center [463, 308] width 108 height 19
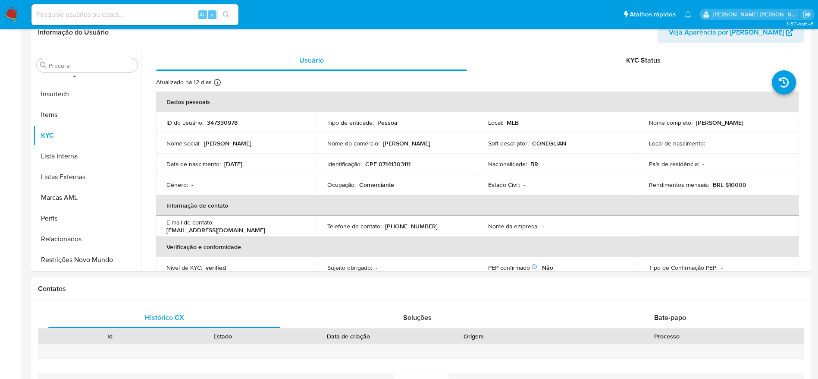
scroll to position [453, 0]
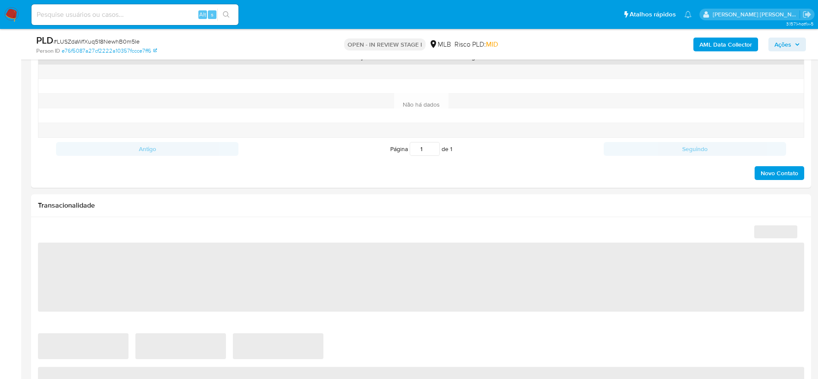
select select "10"
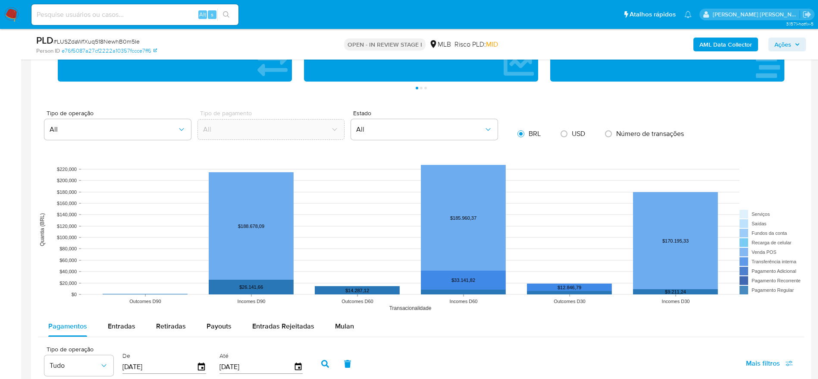
scroll to position [906, 0]
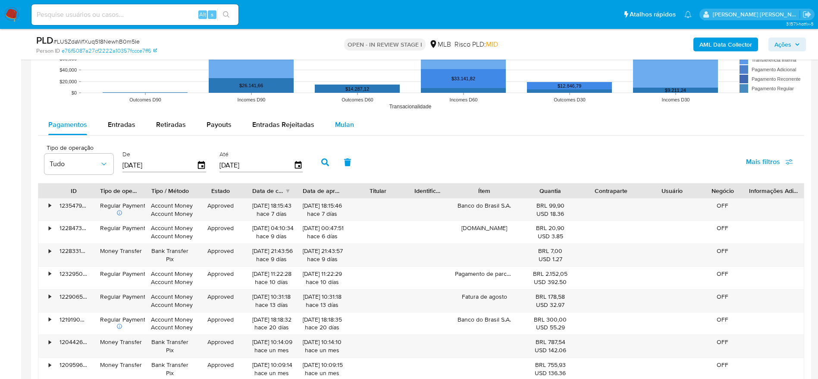
click at [335, 131] on div "Mulan" at bounding box center [344, 124] width 19 height 21
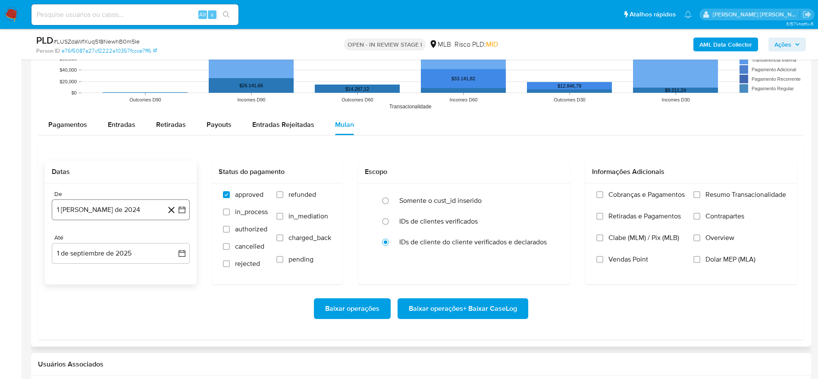
click at [124, 207] on button "1 [PERSON_NAME] de 2024" at bounding box center [121, 209] width 138 height 21
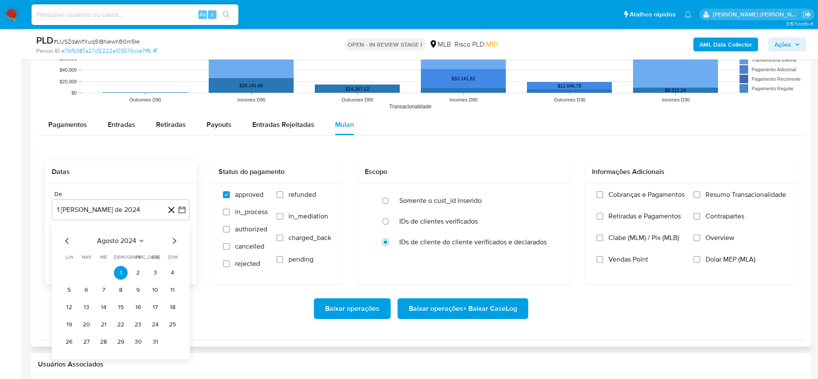
click at [130, 236] on span "agosto 2024" at bounding box center [116, 240] width 39 height 9
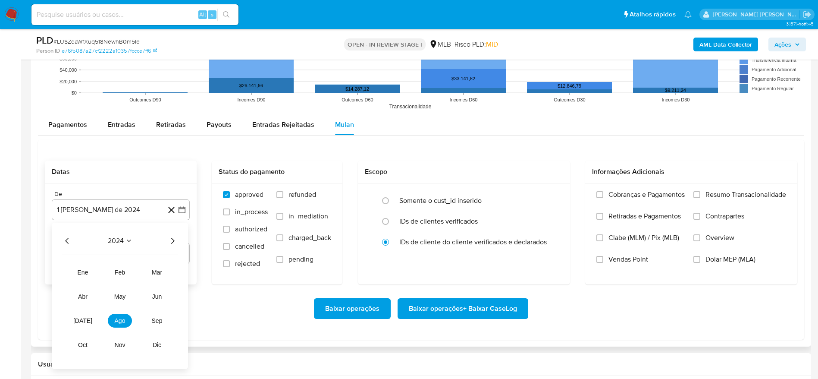
click at [173, 237] on icon "Año siguiente" at bounding box center [172, 241] width 10 height 10
click at [85, 321] on span "[DATE]" at bounding box center [82, 320] width 19 height 7
click at [85, 273] on button "1" at bounding box center [86, 273] width 14 height 14
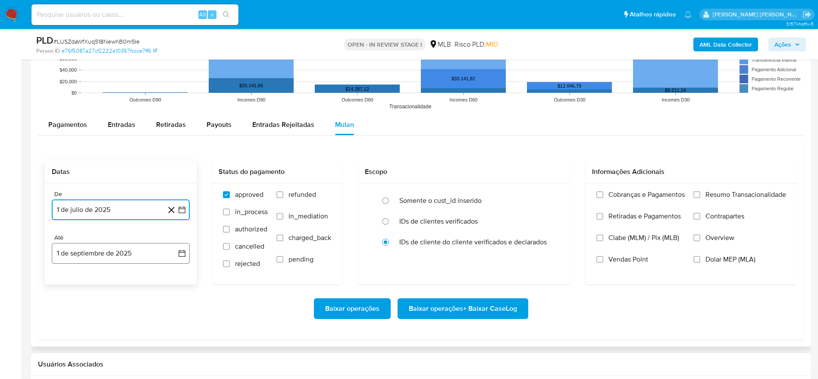
click at [81, 258] on button "1 de septiembre de 2025" at bounding box center [121, 253] width 138 height 21
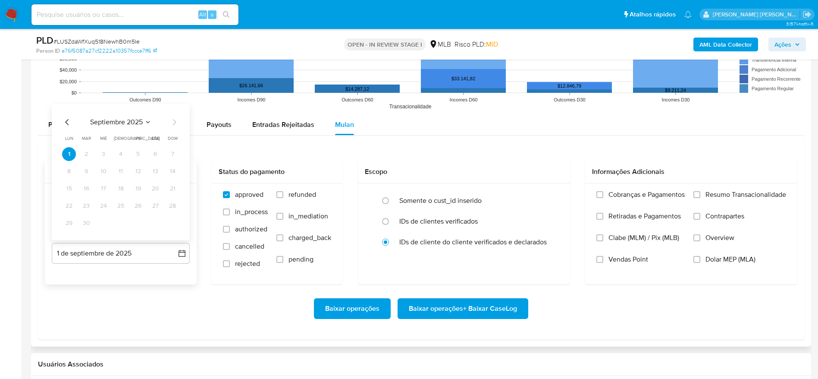
click at [66, 123] on icon "Mes anterior" at bounding box center [67, 122] width 10 height 10
click at [171, 220] on button "31" at bounding box center [173, 223] width 14 height 14
click at [710, 188] on div "Cobranças e Pagamentos Retiradas e Pagamentos Clabe (MLM) / Pix (MLB) Vendas Po…" at bounding box center [691, 233] width 212 height 100
click at [710, 193] on span "Resumo Transacionalidade" at bounding box center [746, 194] width 81 height 9
click at [701, 193] on input "Resumo Transacionalidade" at bounding box center [697, 194] width 7 height 7
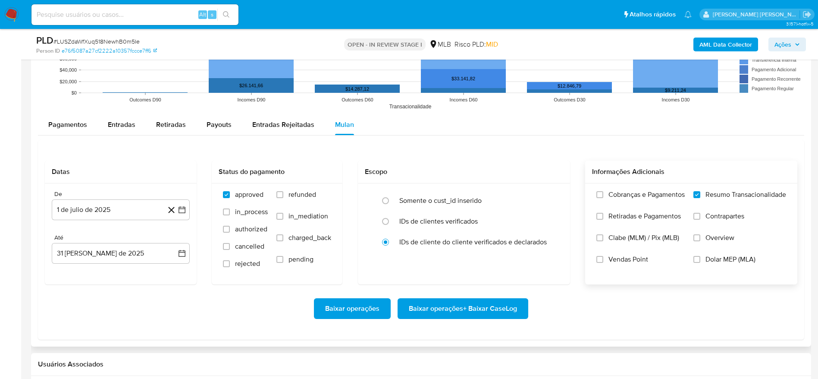
click at [509, 313] on span "Baixar operações + Baixar CaseLog" at bounding box center [463, 308] width 108 height 19
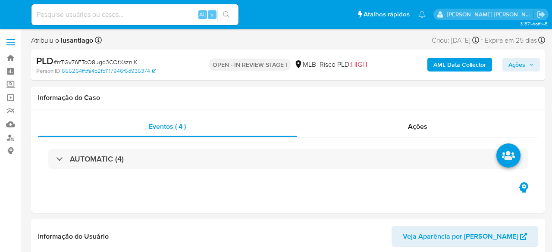
select select "10"
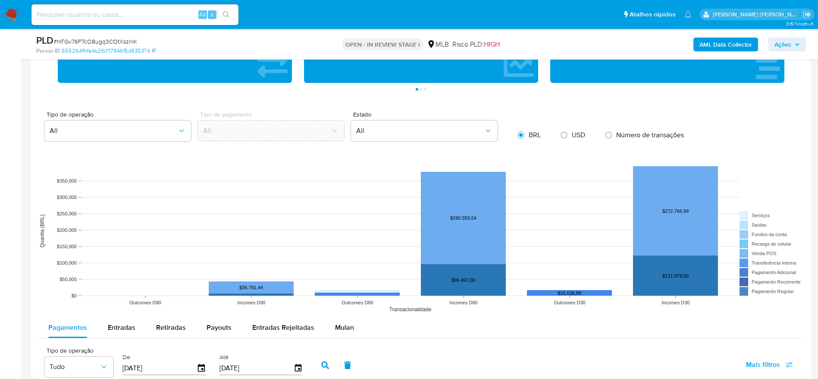
scroll to position [906, 0]
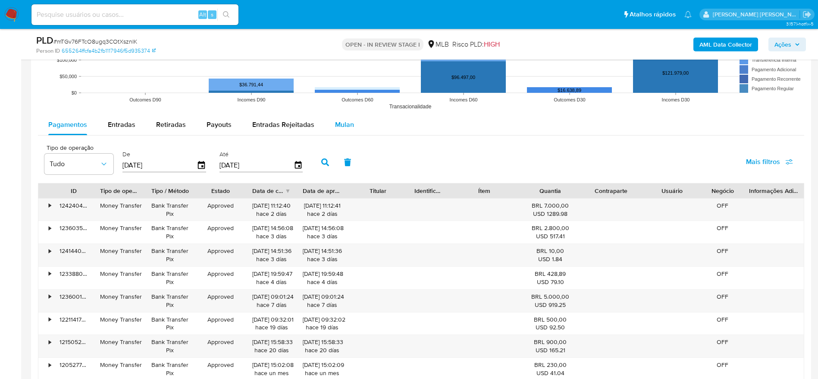
click at [340, 128] on span "Mulan" at bounding box center [344, 124] width 19 height 10
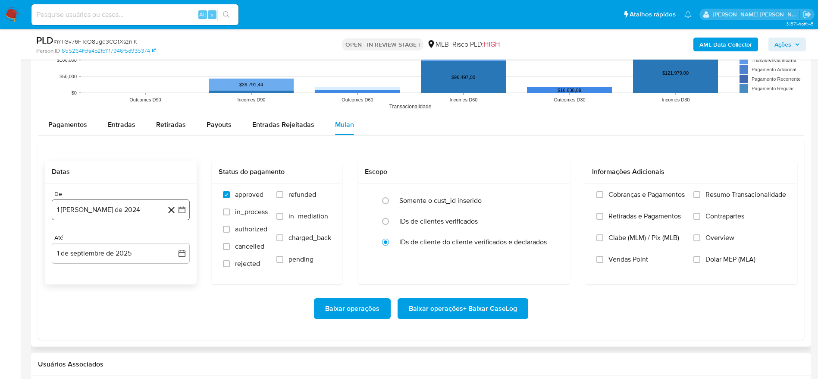
click at [110, 204] on button "1 [PERSON_NAME] de 2024" at bounding box center [121, 209] width 138 height 21
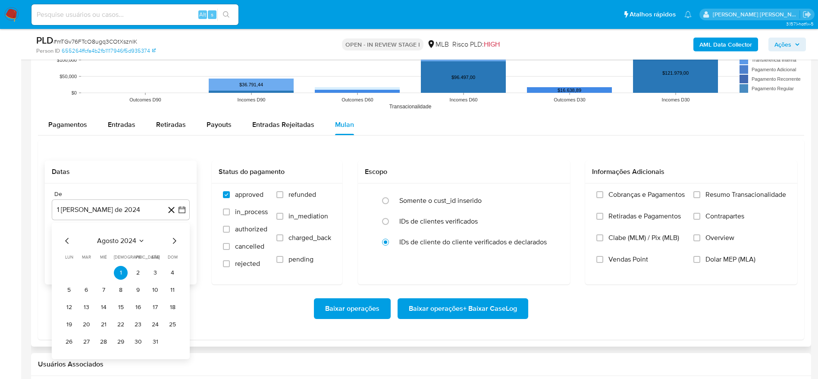
click at [116, 239] on span "agosto 2024" at bounding box center [116, 240] width 39 height 9
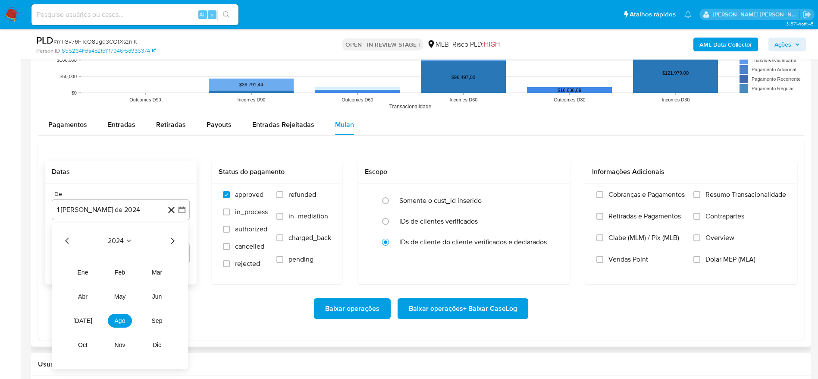
click at [176, 238] on icon "Año siguiente" at bounding box center [172, 241] width 10 height 10
click at [82, 252] on span "[DATE]" at bounding box center [82, 320] width 19 height 7
click at [84, 252] on button "1" at bounding box center [86, 273] width 14 height 14
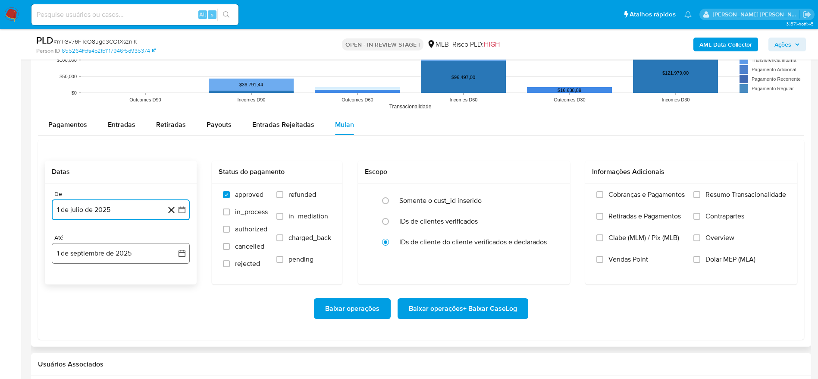
click at [100, 252] on button "1 de septiembre de 2025" at bounding box center [121, 253] width 138 height 21
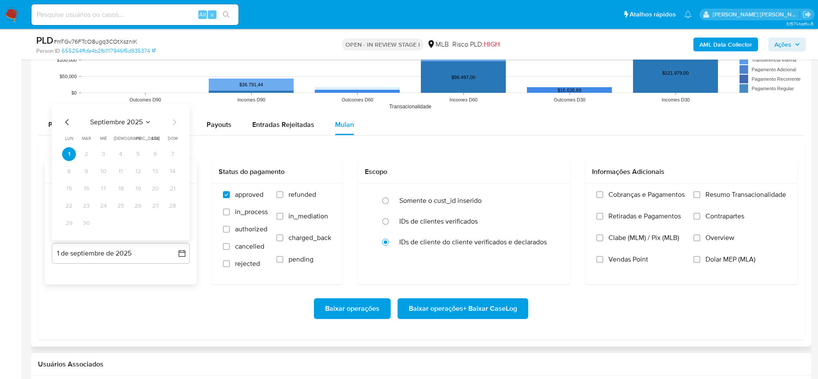
drag, startPoint x: 64, startPoint y: 119, endPoint x: 69, endPoint y: 123, distance: 5.5
click at [66, 119] on icon "Mes anterior" at bounding box center [67, 122] width 10 height 10
click at [170, 225] on button "31" at bounding box center [173, 223] width 14 height 14
click at [552, 195] on span "Resumo Transacionalidade" at bounding box center [746, 194] width 81 height 9
click at [552, 195] on input "Resumo Transacionalidade" at bounding box center [697, 194] width 7 height 7
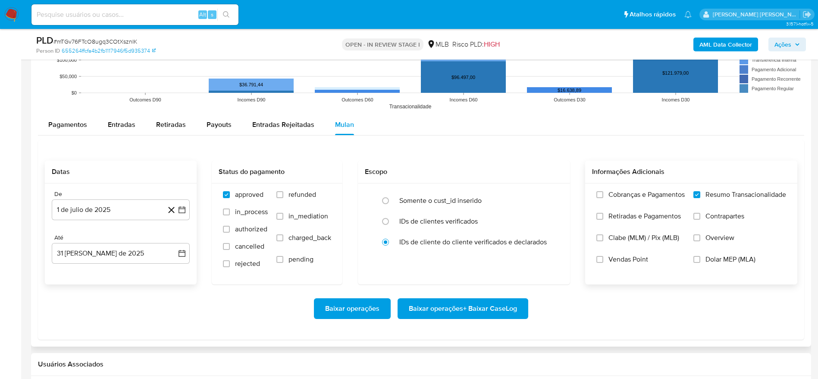
click at [452, 252] on span "Baixar operações + Baixar CaseLog" at bounding box center [463, 308] width 108 height 19
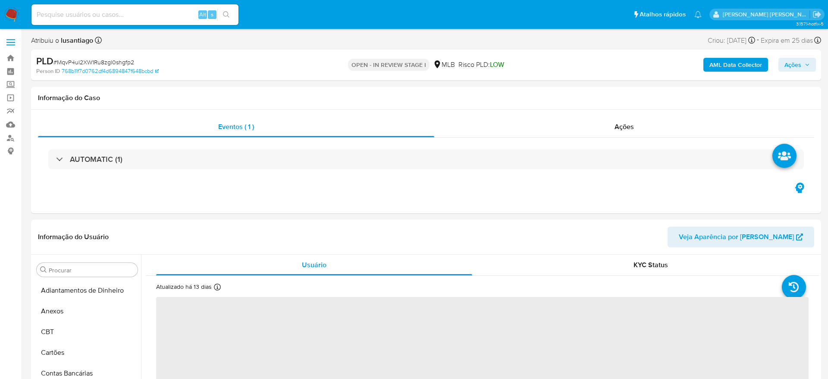
select select "10"
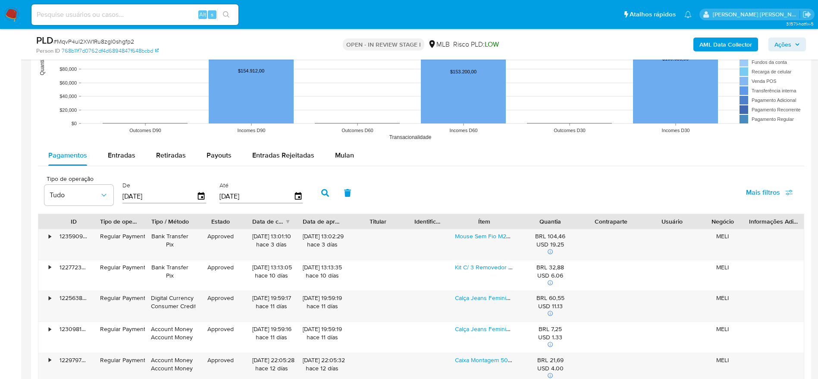
scroll to position [841, 0]
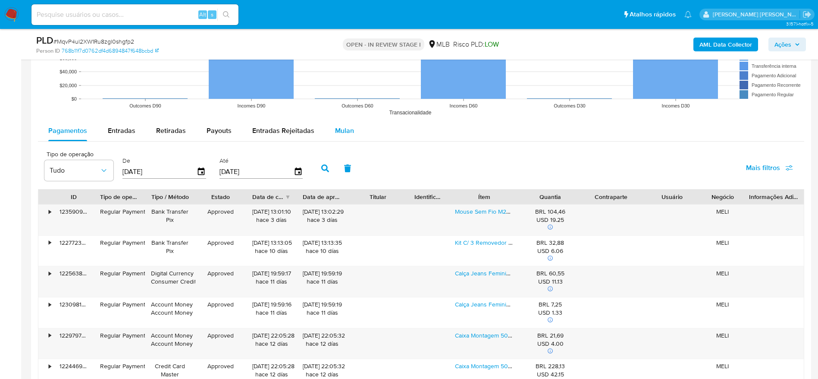
click at [341, 129] on span "Mulan" at bounding box center [344, 131] width 19 height 10
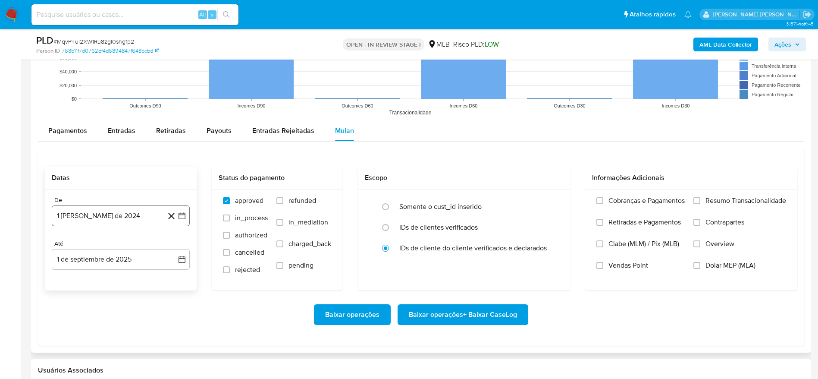
click at [101, 218] on button "1 [PERSON_NAME] de 2024" at bounding box center [121, 215] width 138 height 21
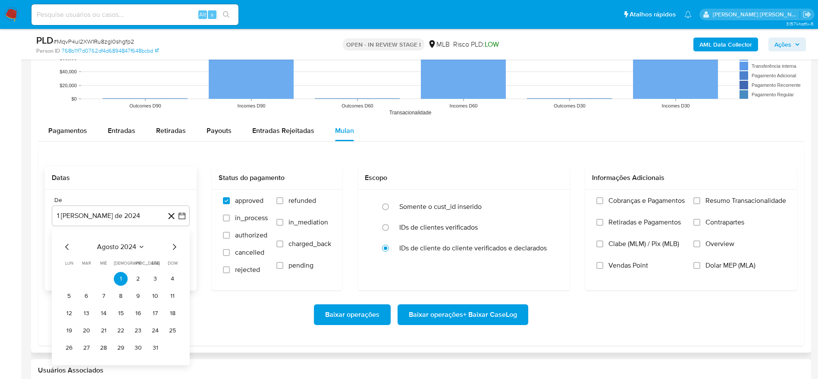
click at [128, 244] on span "agosto 2024" at bounding box center [116, 246] width 39 height 9
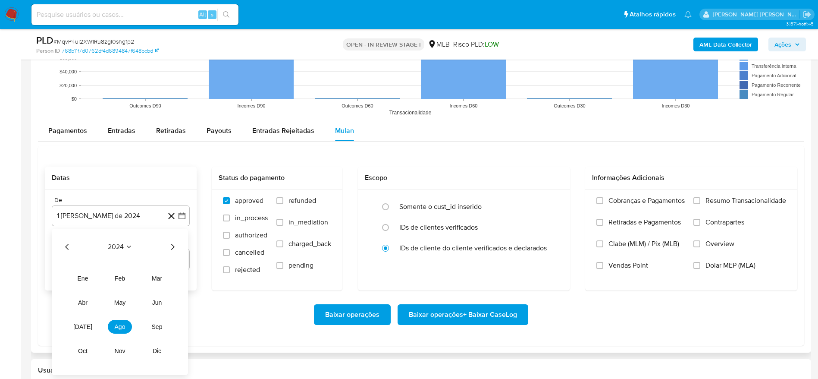
click at [173, 248] on icon "Año siguiente" at bounding box center [172, 247] width 10 height 10
click at [84, 328] on span "[DATE]" at bounding box center [82, 326] width 19 height 7
click at [90, 275] on button "1" at bounding box center [86, 279] width 14 height 14
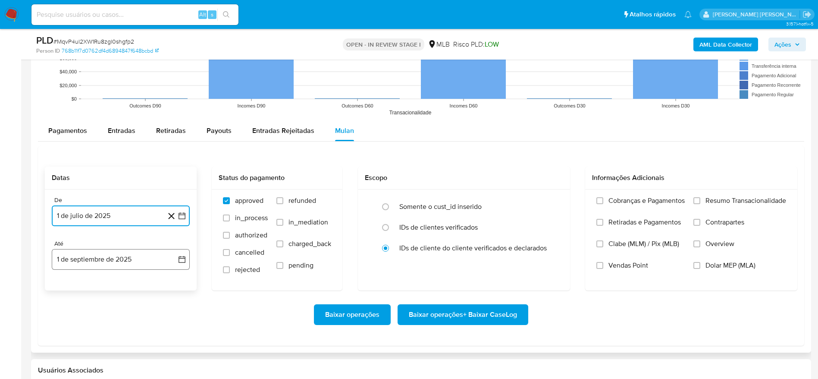
click at [98, 256] on button "1 de septiembre de 2025" at bounding box center [121, 259] width 138 height 21
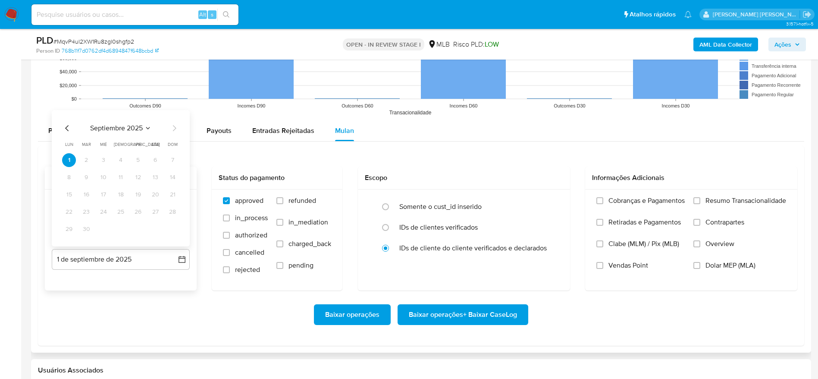
click at [68, 126] on icon "Mes anterior" at bounding box center [67, 128] width 10 height 10
click at [169, 227] on button "31" at bounding box center [173, 229] width 14 height 14
click at [736, 198] on span "Resumo Transacionalidade" at bounding box center [746, 200] width 81 height 9
click at [701, 198] on input "Resumo Transacionalidade" at bounding box center [697, 200] width 7 height 7
click at [451, 311] on span "Baixar operações + Baixar CaseLog" at bounding box center [463, 314] width 108 height 19
